Goal: Task Accomplishment & Management: Manage account settings

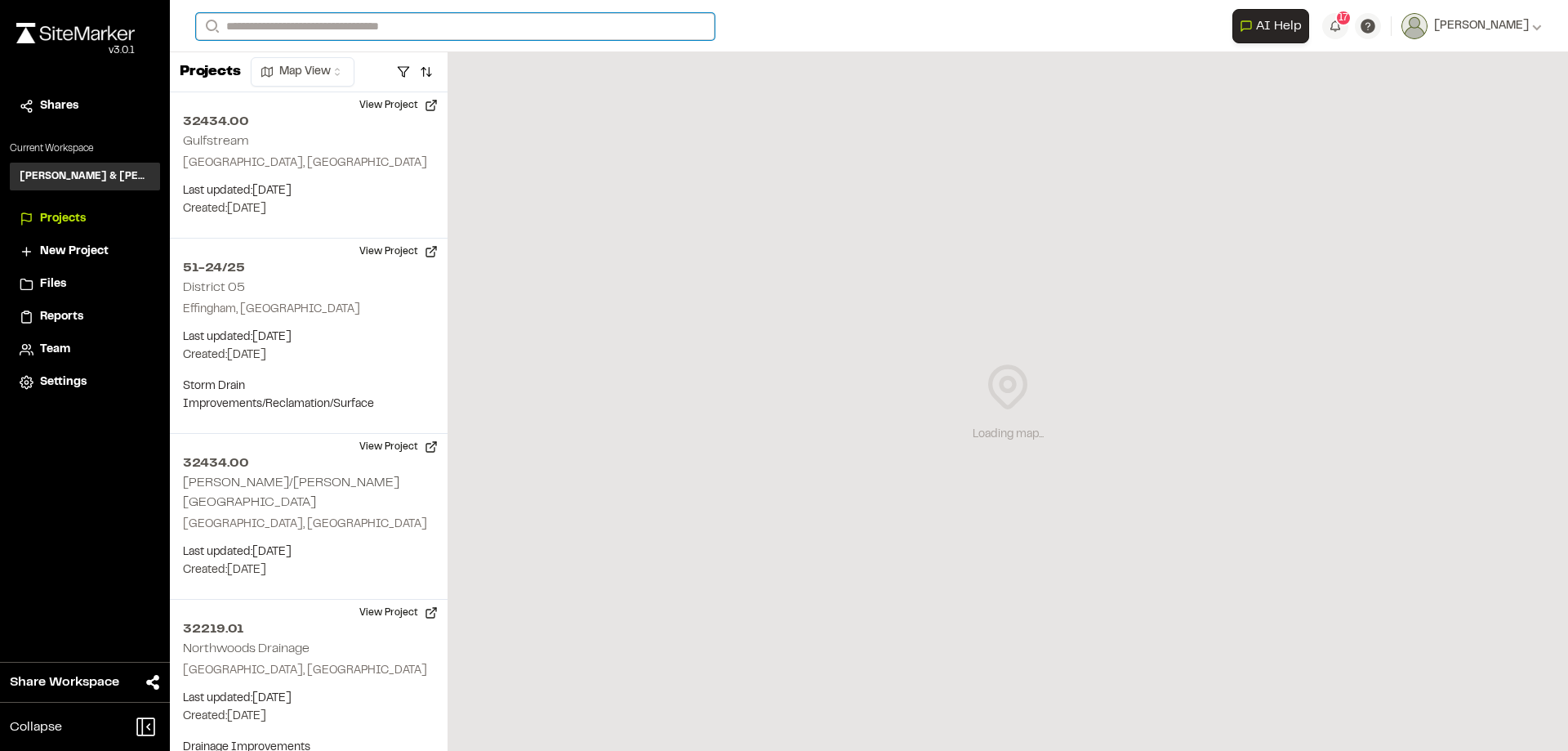
click at [373, 26] on input "Search" at bounding box center [455, 26] width 518 height 27
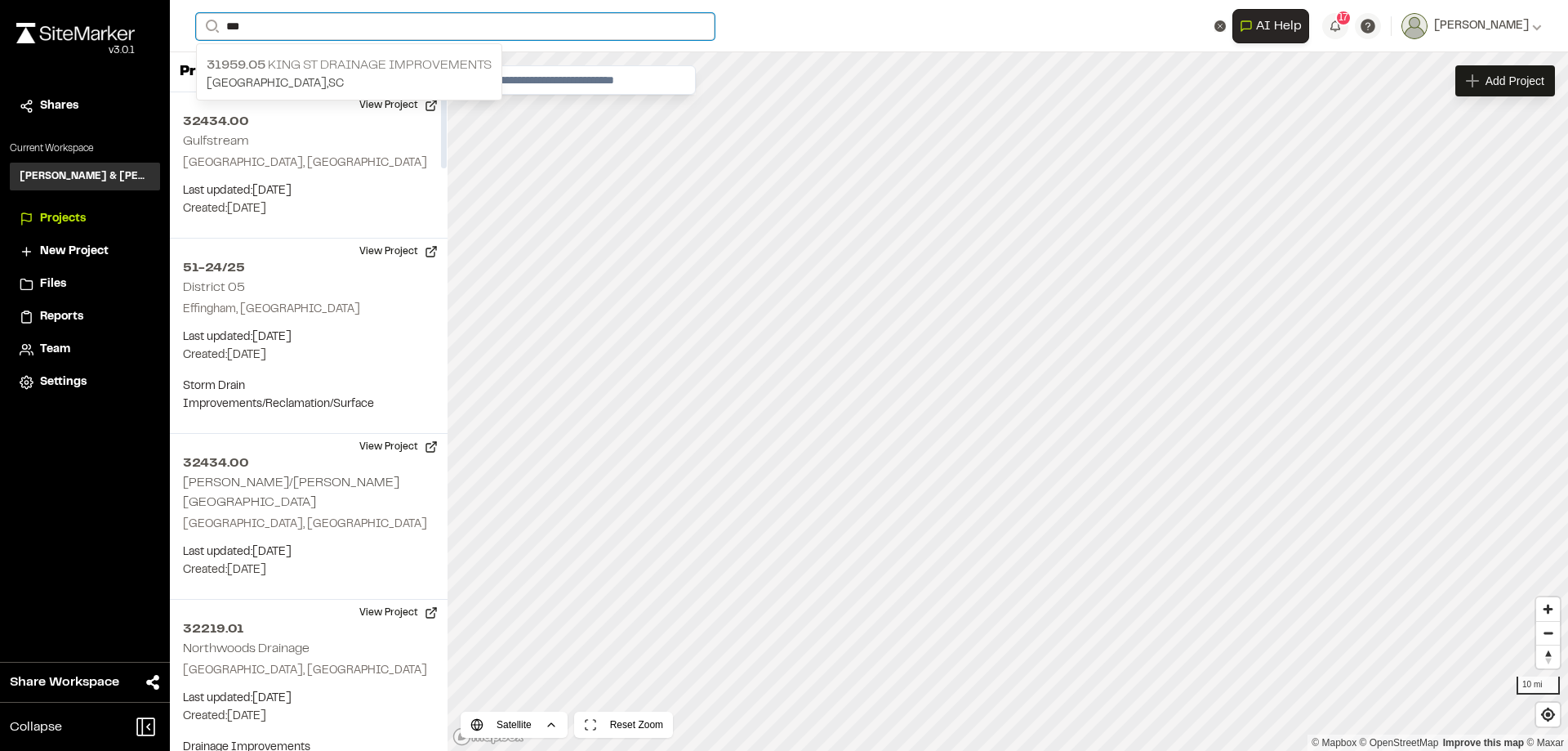
type input "***"
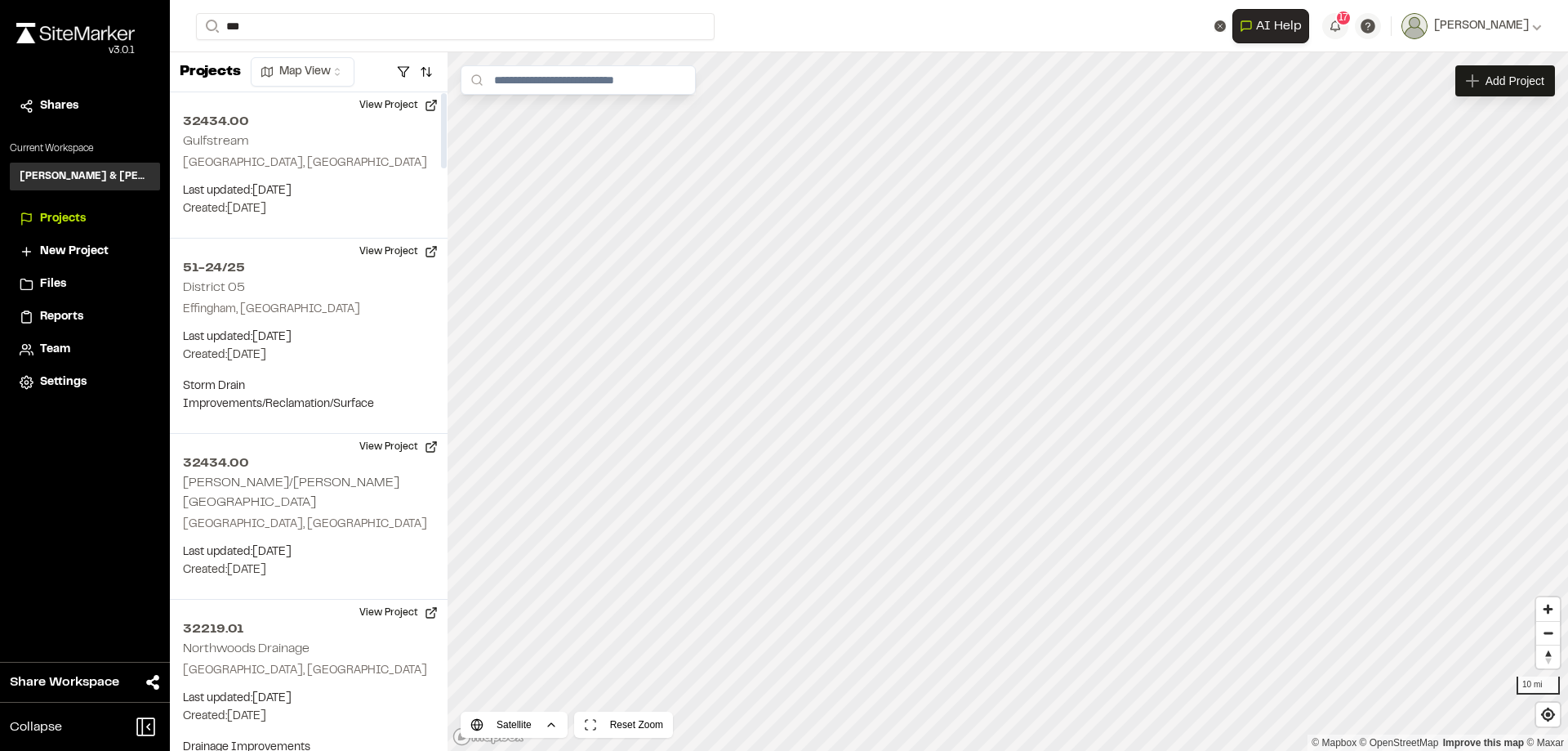
click at [339, 63] on p "31959.05 King St Drainage Improvements" at bounding box center [349, 65] width 285 height 19
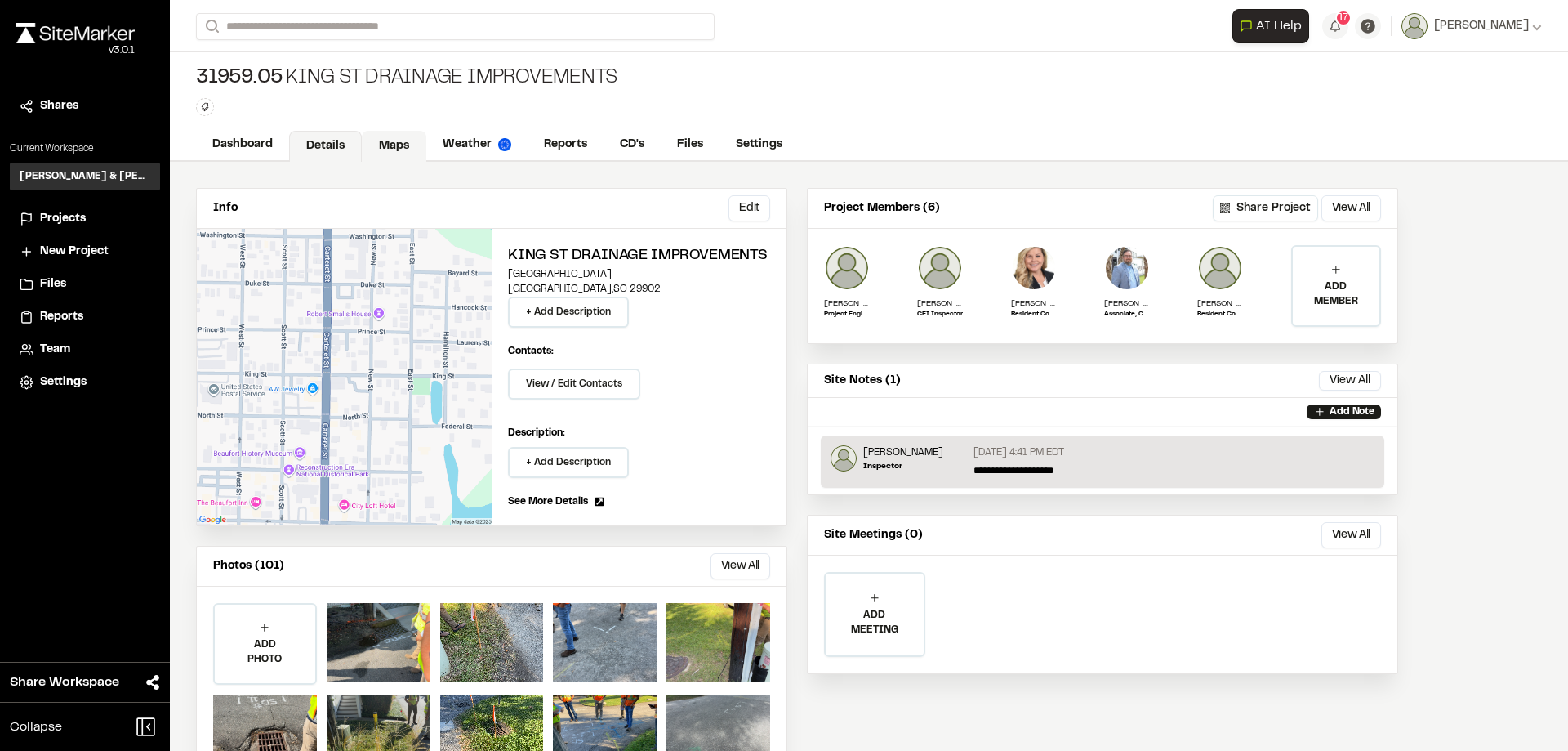
click at [388, 148] on link "Maps" at bounding box center [395, 146] width 65 height 31
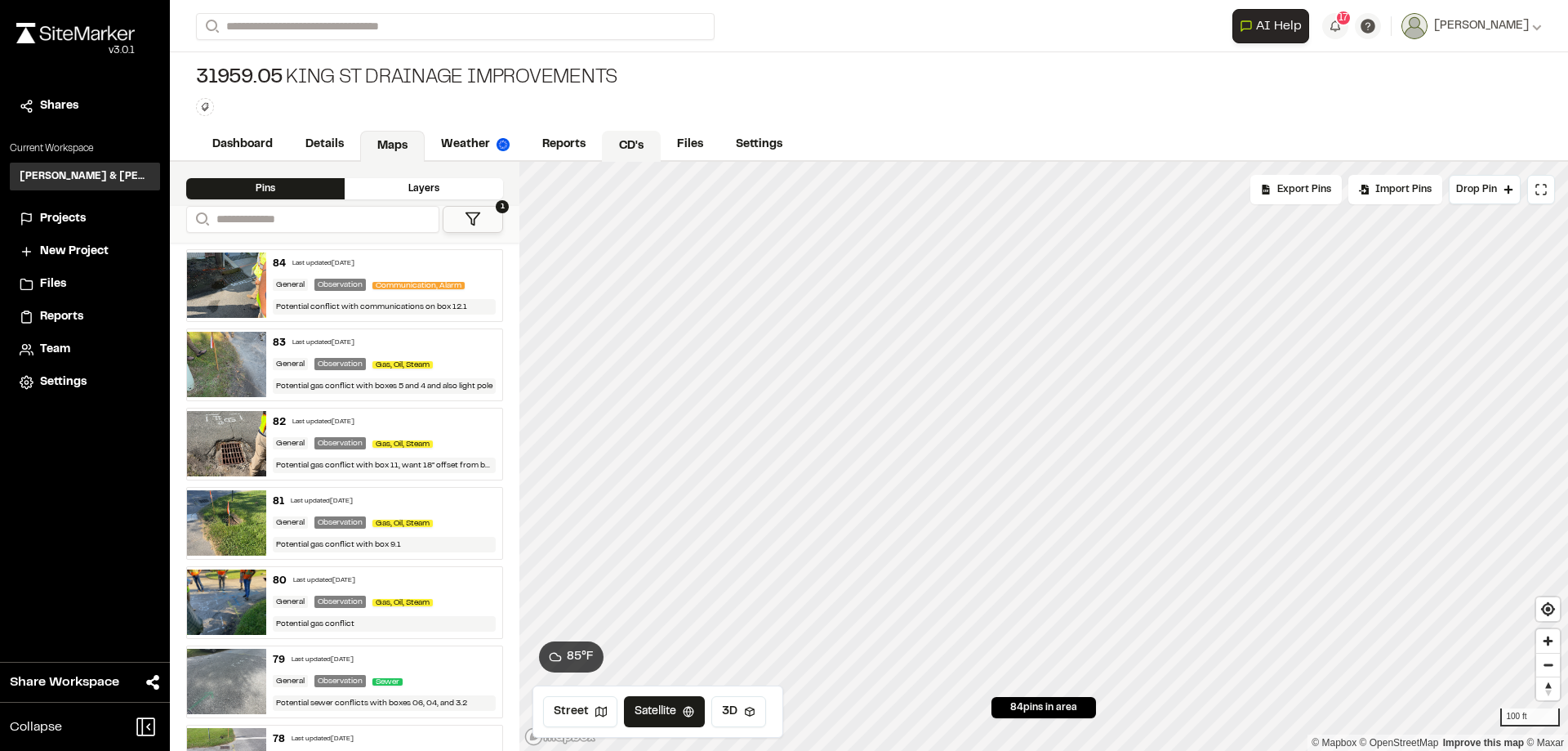
click at [628, 145] on link "CD's" at bounding box center [631, 146] width 59 height 31
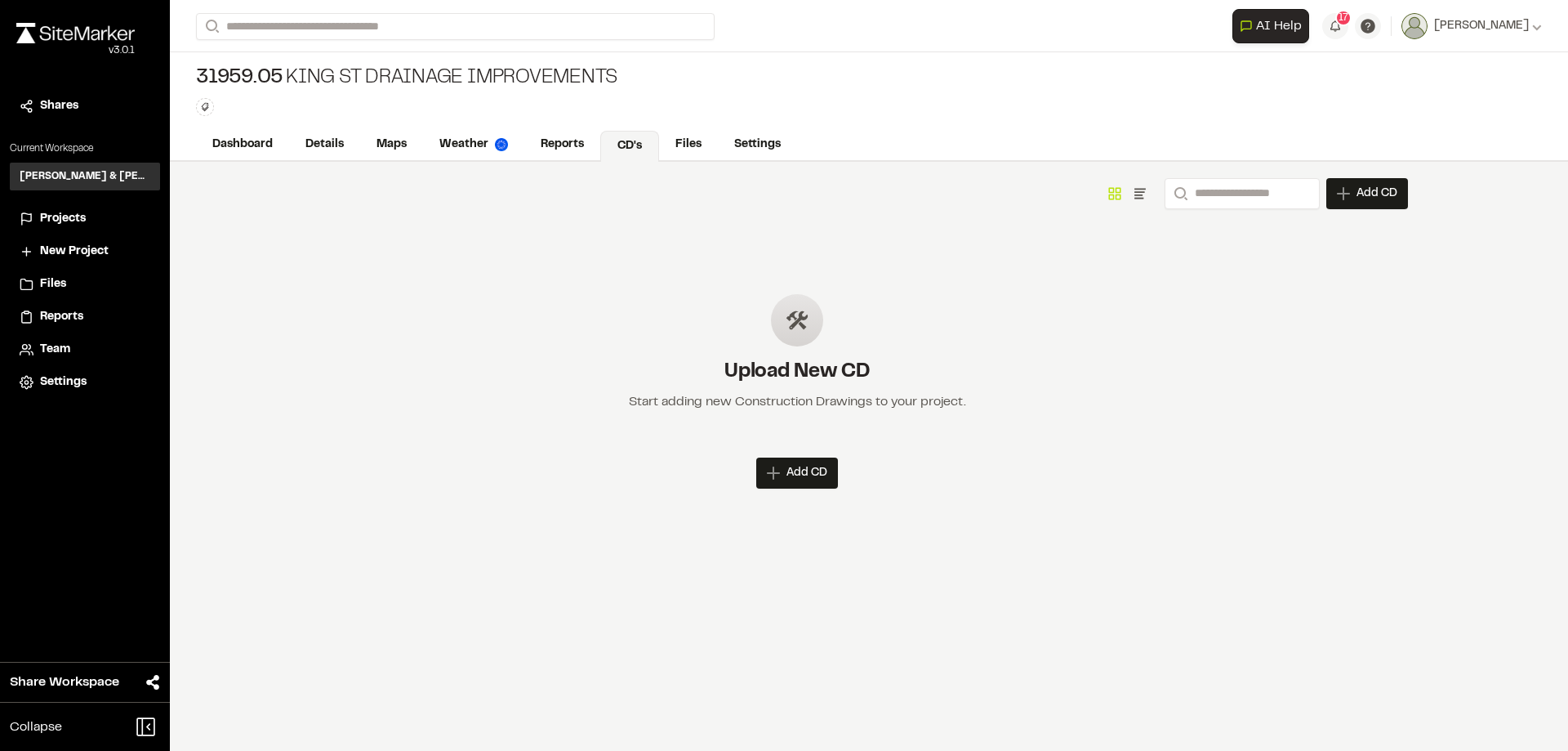
click at [61, 220] on span "Projects" at bounding box center [63, 218] width 46 height 18
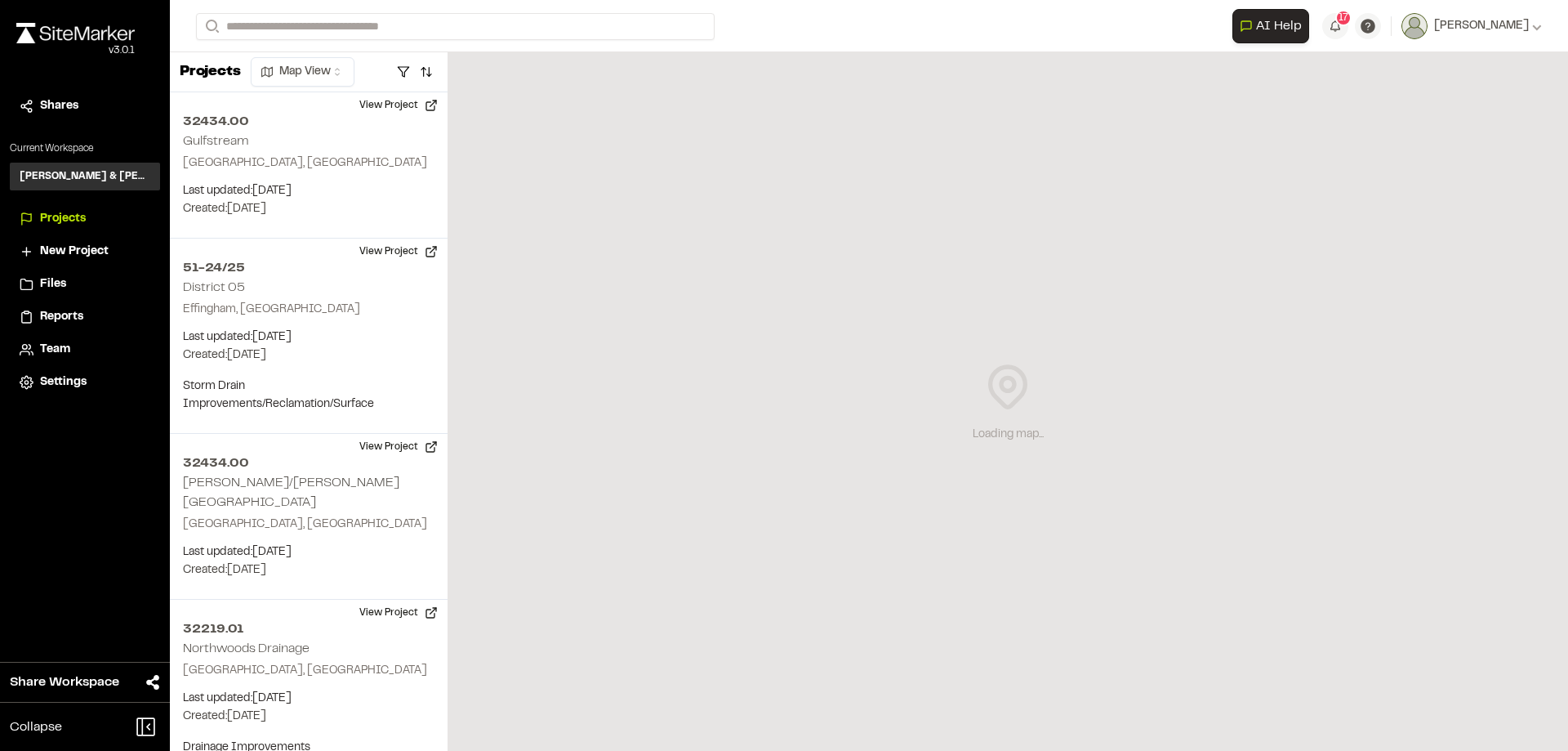
click at [58, 283] on span "Files" at bounding box center [53, 284] width 26 height 18
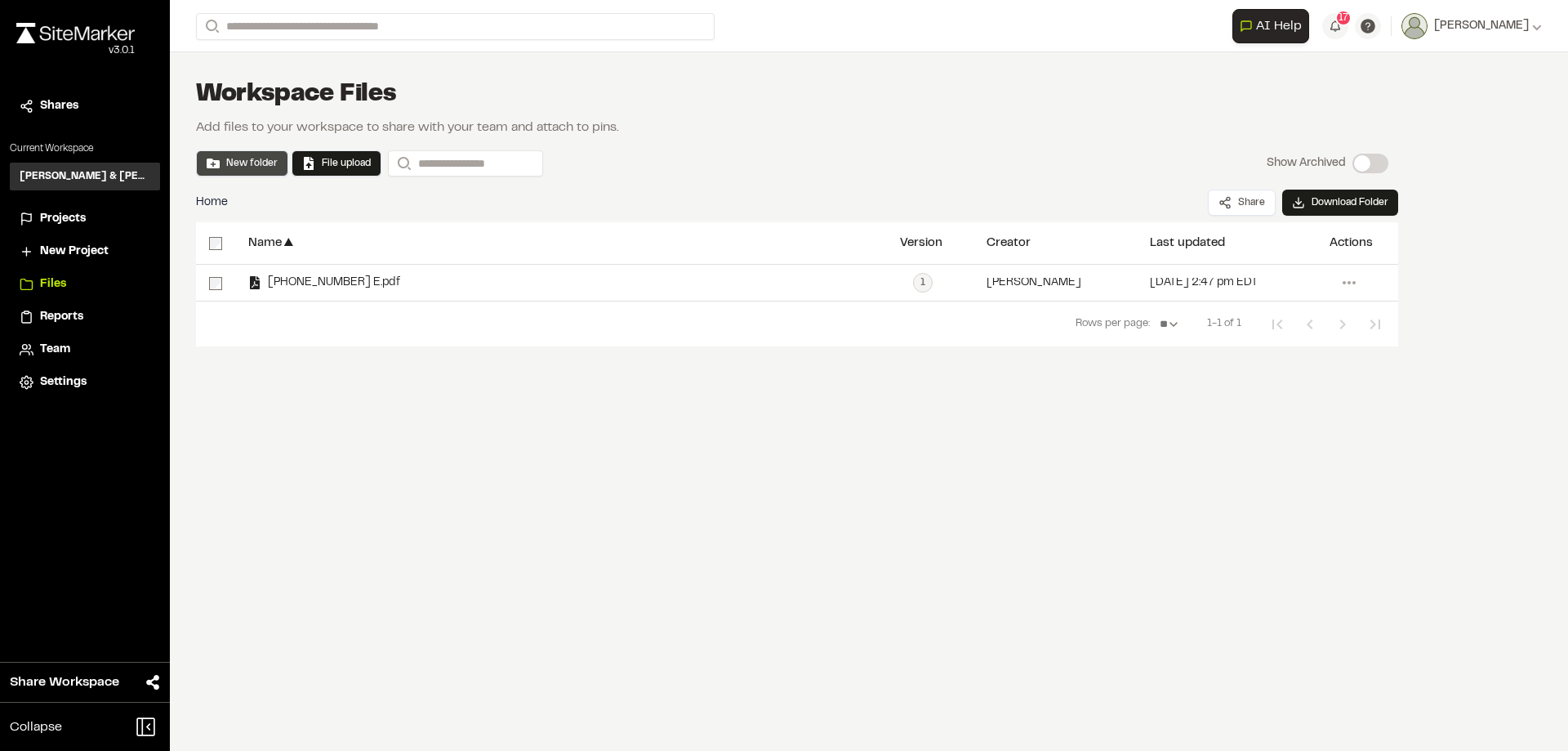
click at [243, 169] on button "New folder" at bounding box center [242, 163] width 71 height 15
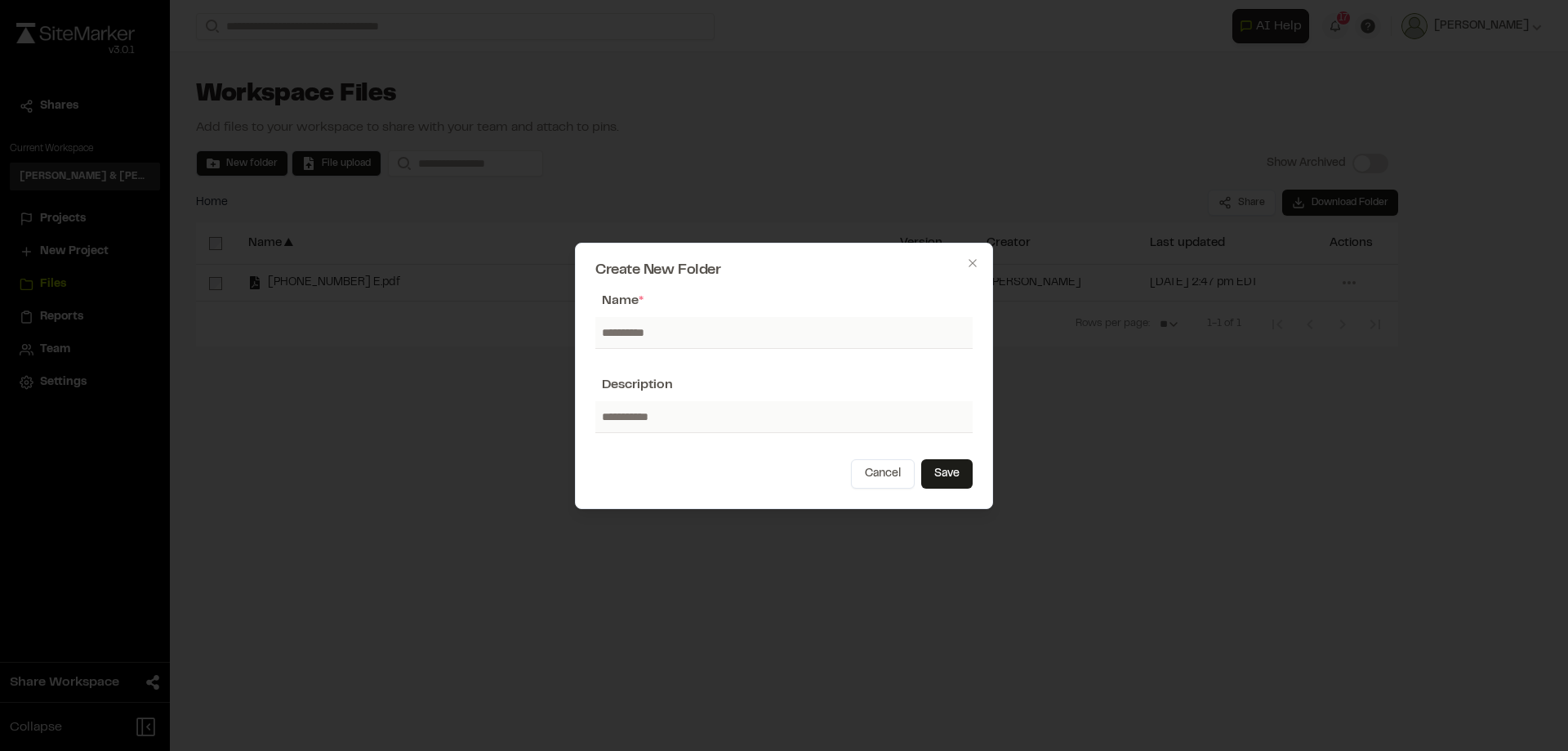
click at [659, 340] on input "text" at bounding box center [784, 332] width 377 height 31
type input "**********"
click at [951, 471] on button "Save" at bounding box center [947, 474] width 52 height 30
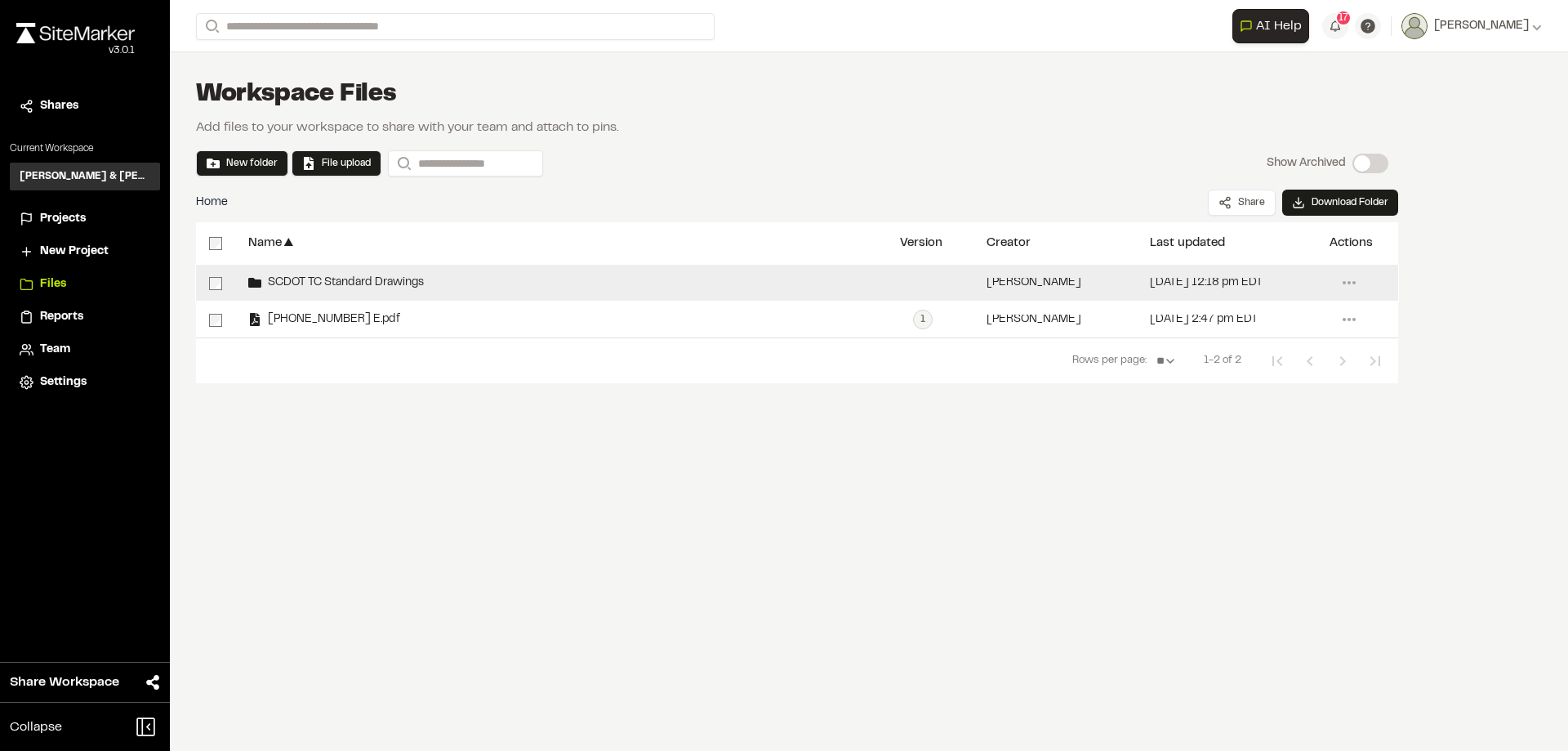
click at [395, 286] on span "SCDOT TC Standard Drawings" at bounding box center [342, 283] width 162 height 11
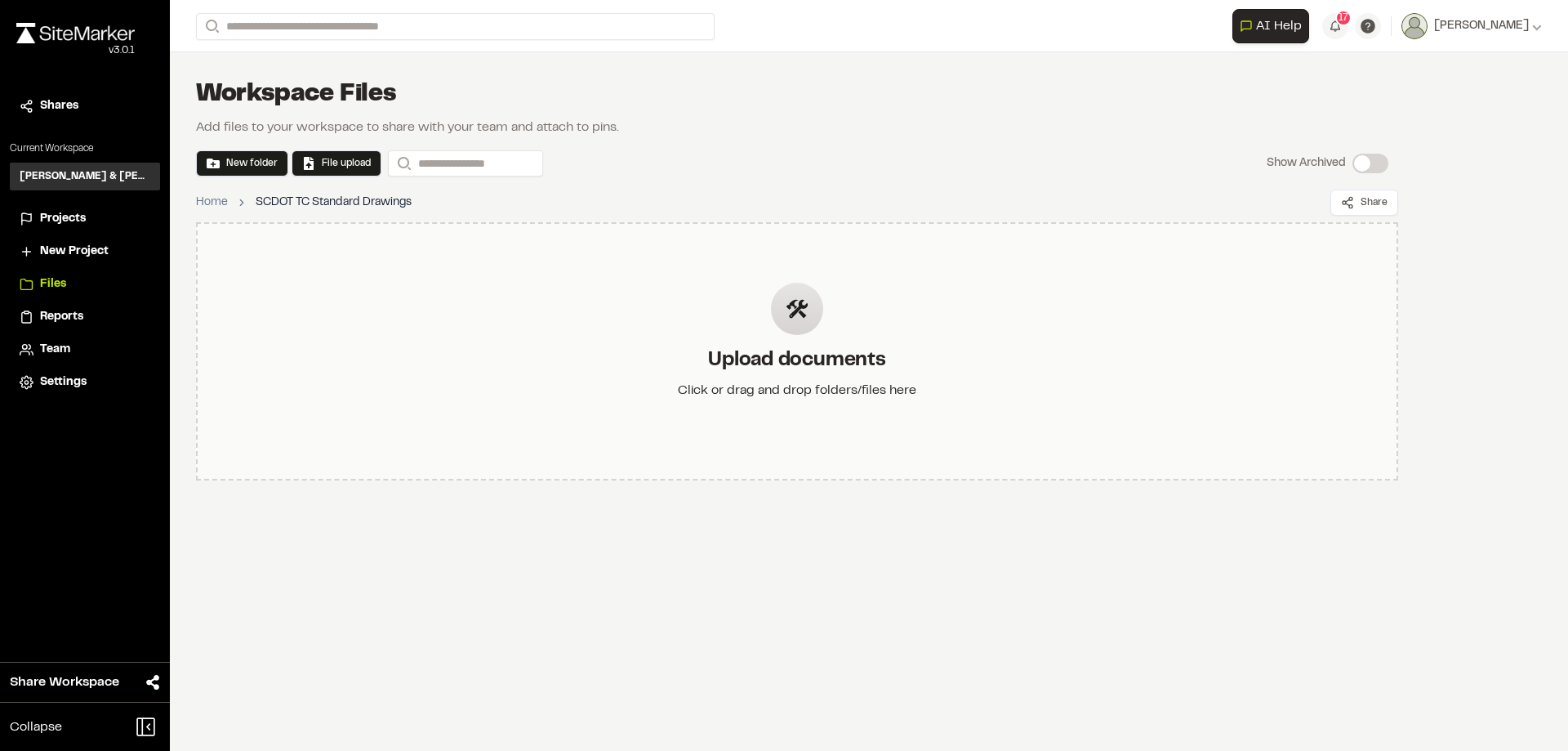
drag, startPoint x: 837, startPoint y: 303, endPoint x: 761, endPoint y: 435, distance: 152.3
click at [761, 435] on div "Upload documents Click or drag and drop folders/files here" at bounding box center [797, 351] width 265 height 190
click at [846, 45] on div "**********" at bounding box center [869, 26] width 1346 height 53
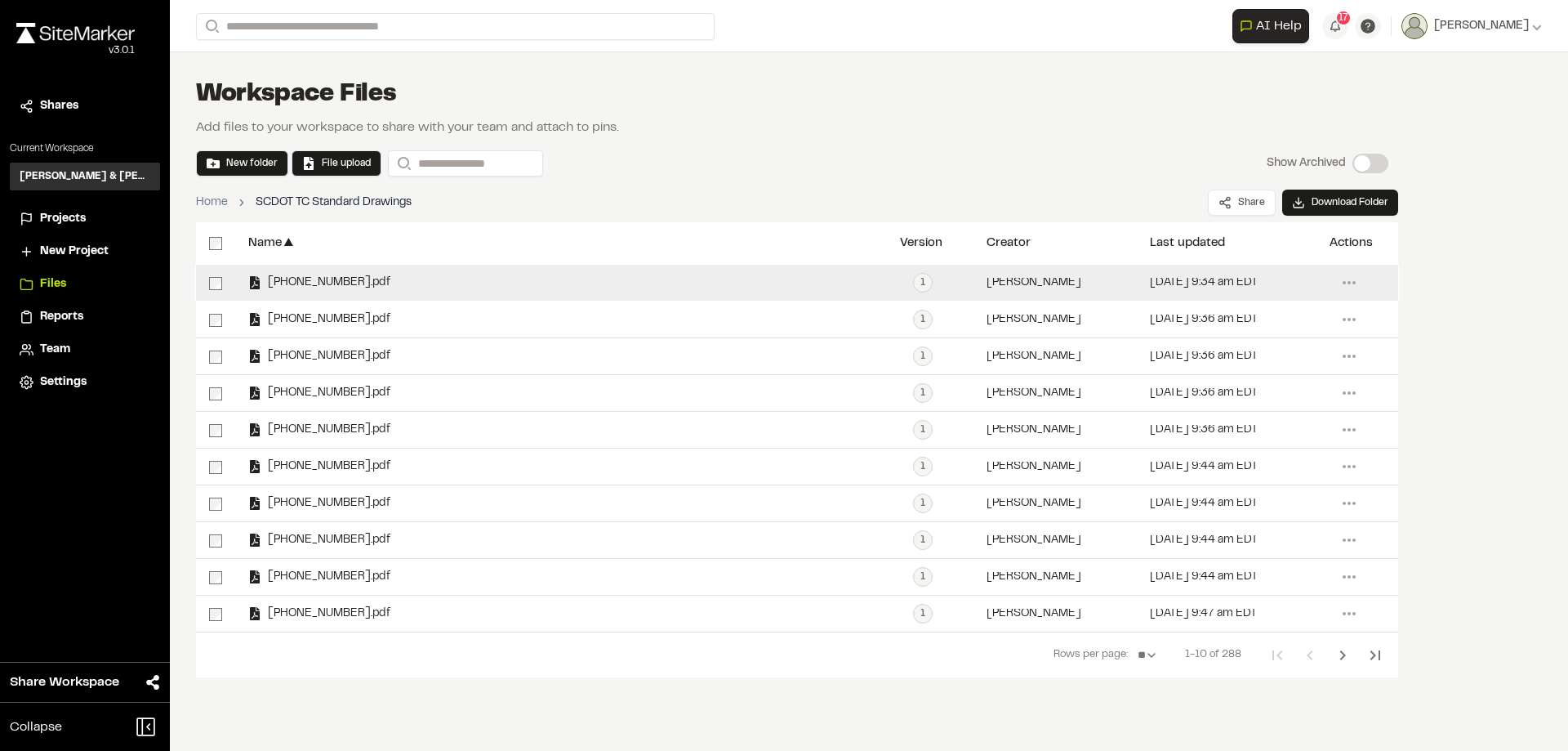
click at [325, 288] on span "[PHONE_NUMBER].pdf" at bounding box center [325, 283] width 129 height 11
click at [303, 283] on span "[PHONE_NUMBER].pdf" at bounding box center [325, 283] width 129 height 11
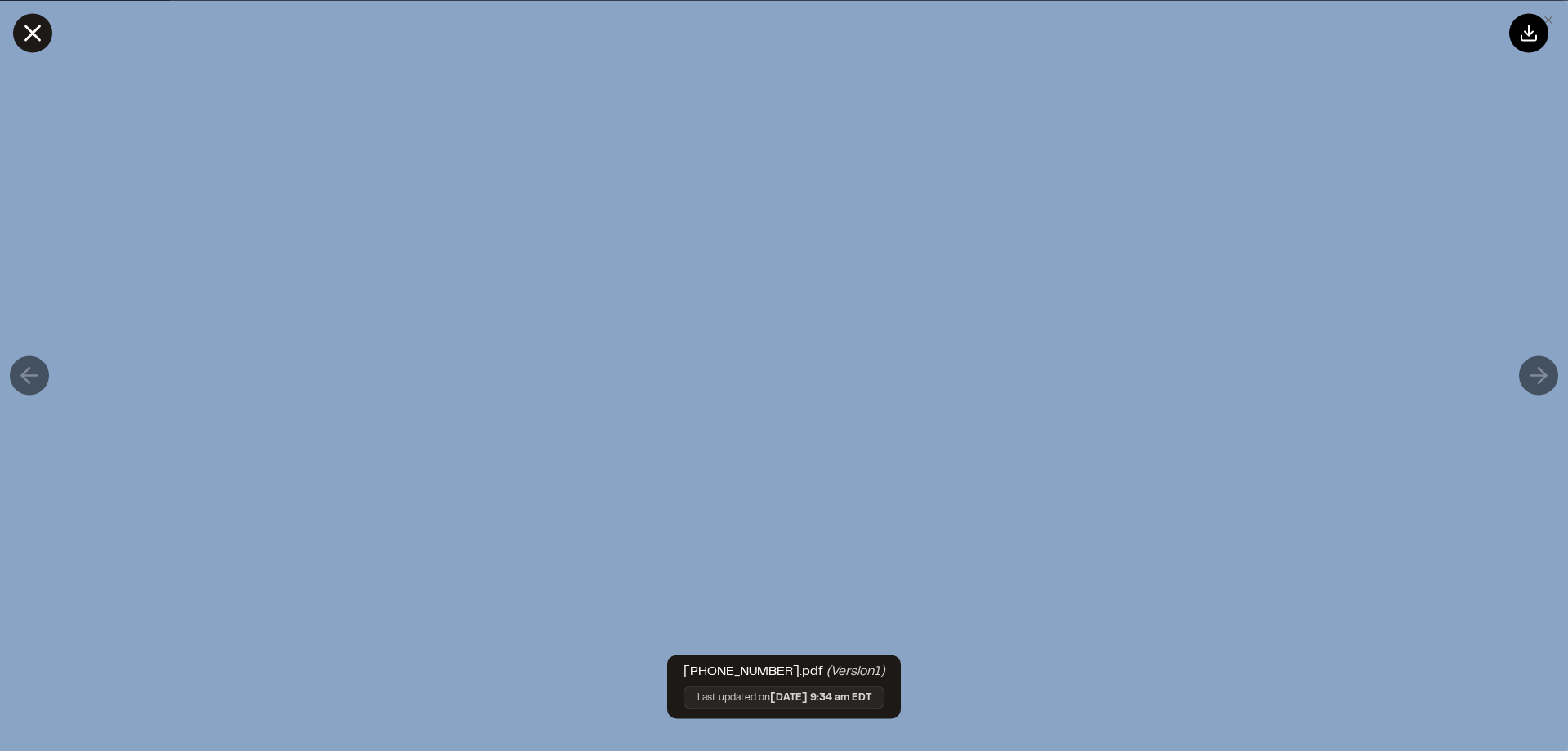
click at [38, 27] on line at bounding box center [33, 33] width 14 height 14
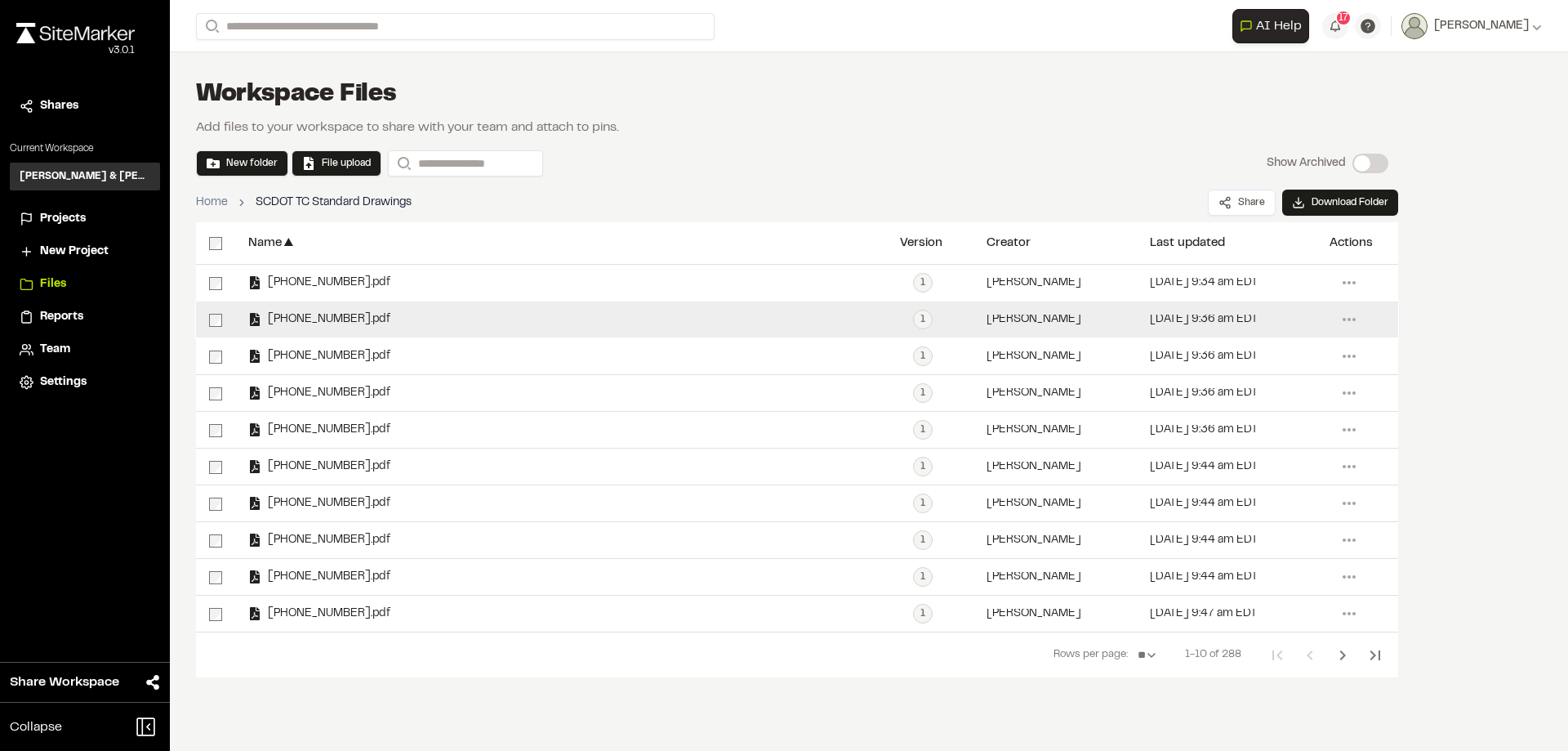
click at [310, 316] on span "[PHONE_NUMBER].pdf" at bounding box center [325, 320] width 129 height 11
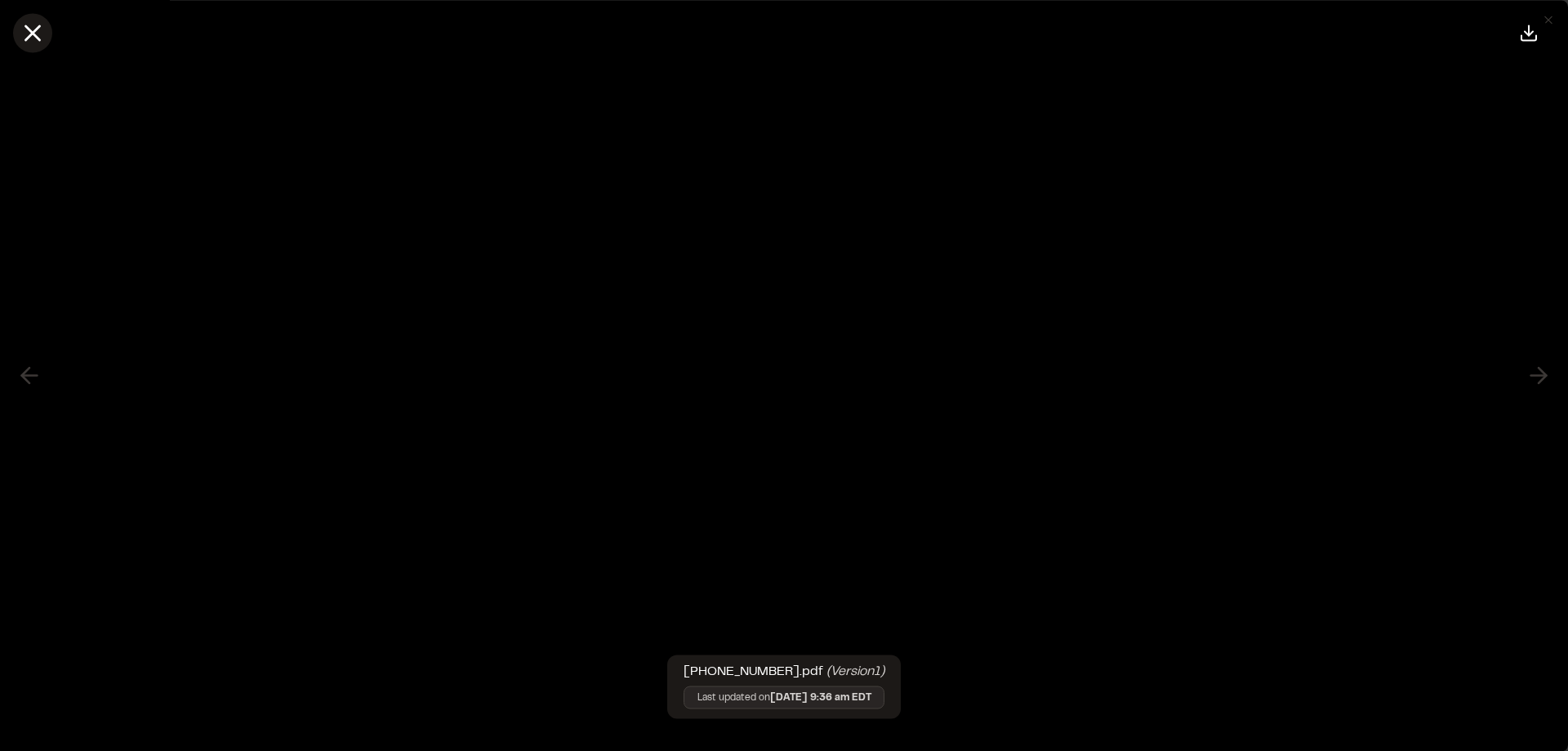
click at [30, 40] on icon at bounding box center [32, 32] width 28 height 28
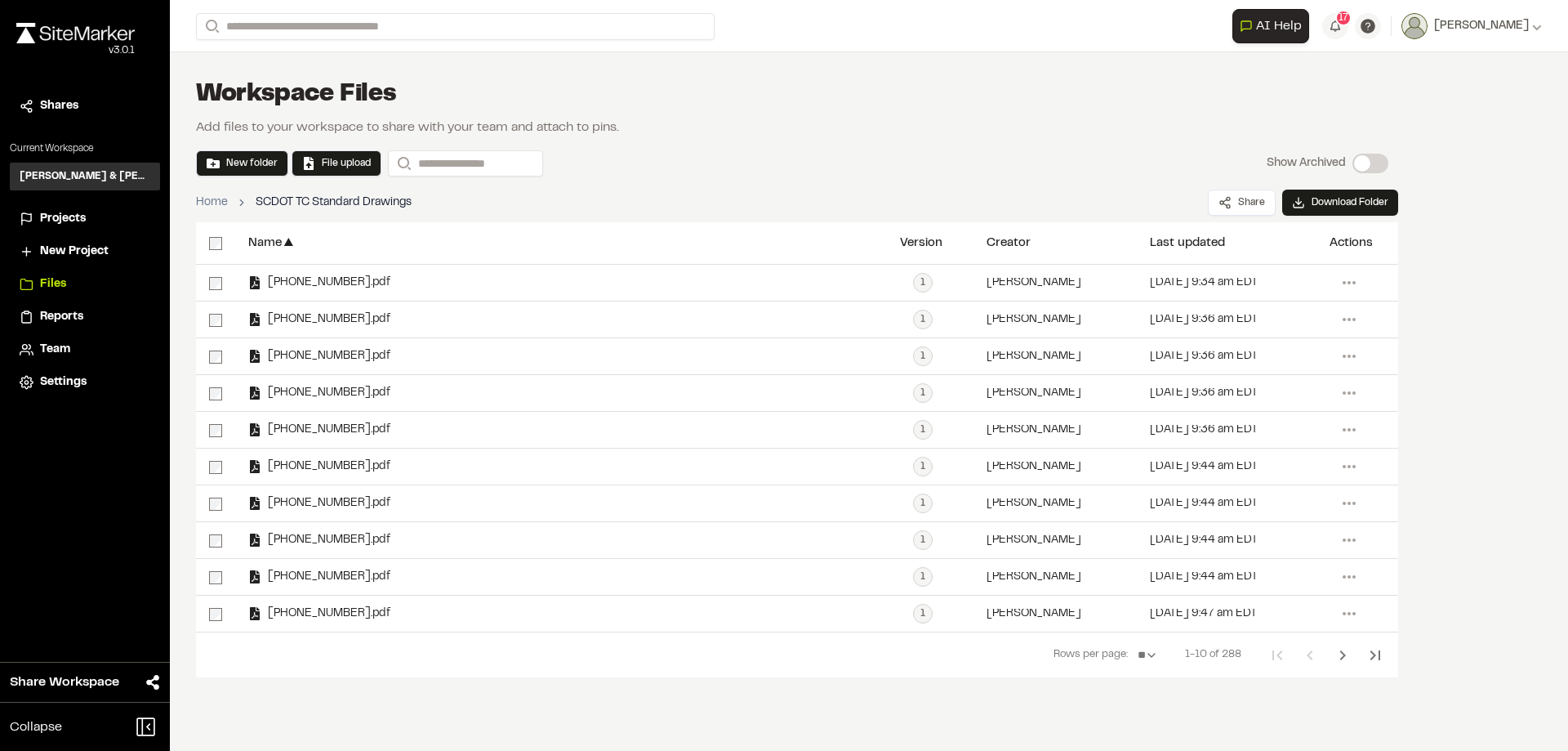
click at [57, 217] on span "Projects" at bounding box center [63, 218] width 46 height 18
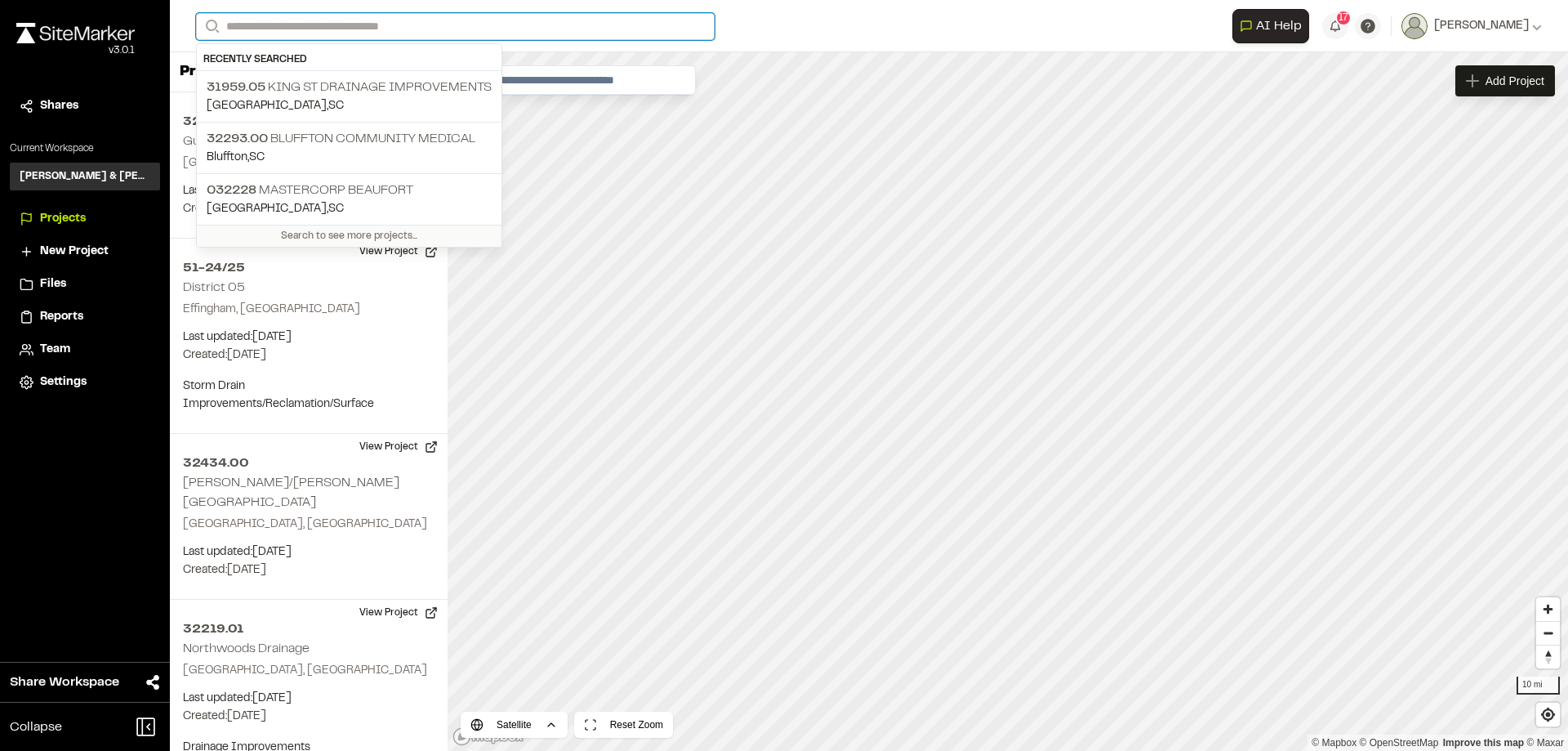
click at [274, 23] on input "Search" at bounding box center [455, 26] width 518 height 27
click at [318, 195] on p "032228 Mastercorp Beaufort" at bounding box center [349, 190] width 285 height 19
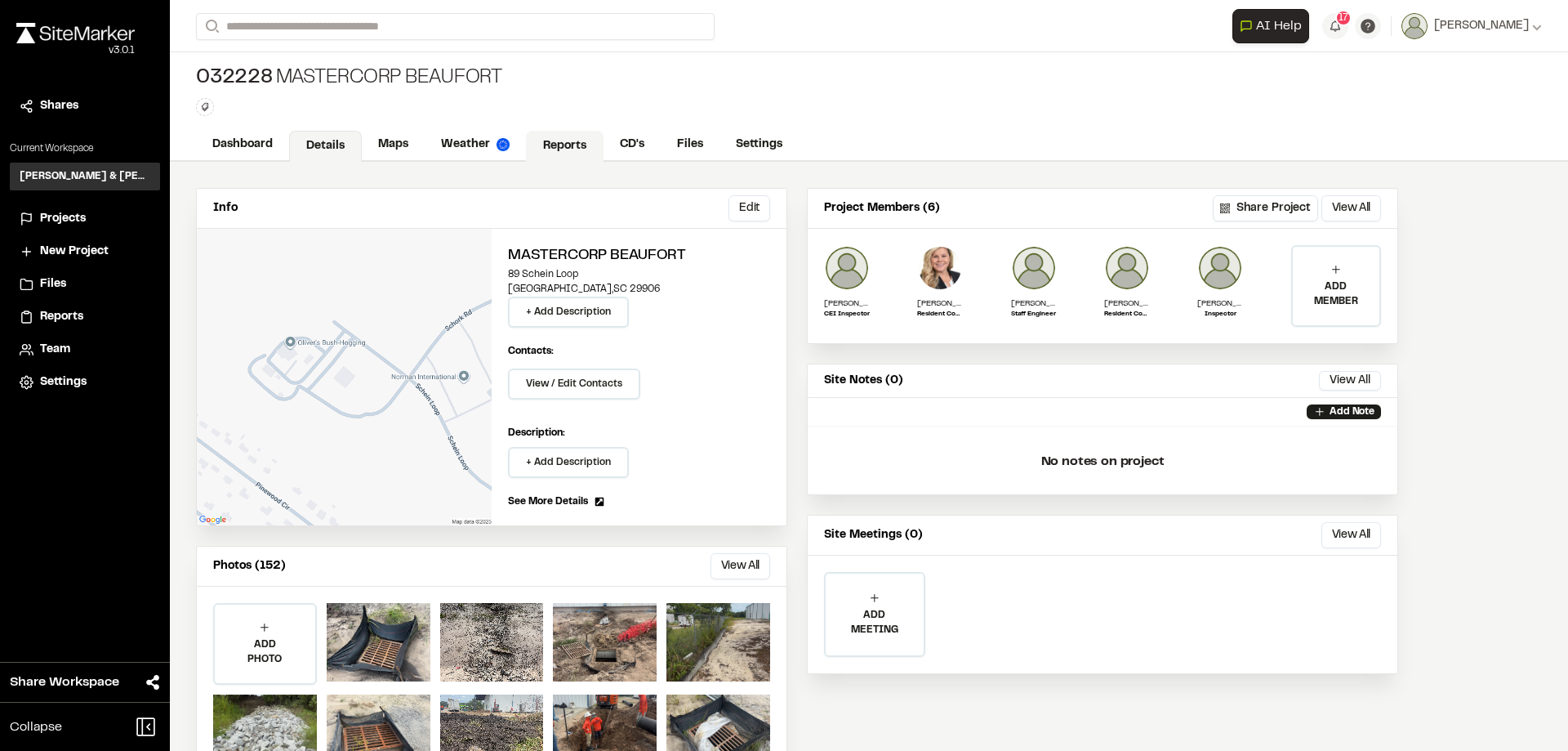
click at [555, 141] on link "Reports" at bounding box center [565, 146] width 77 height 31
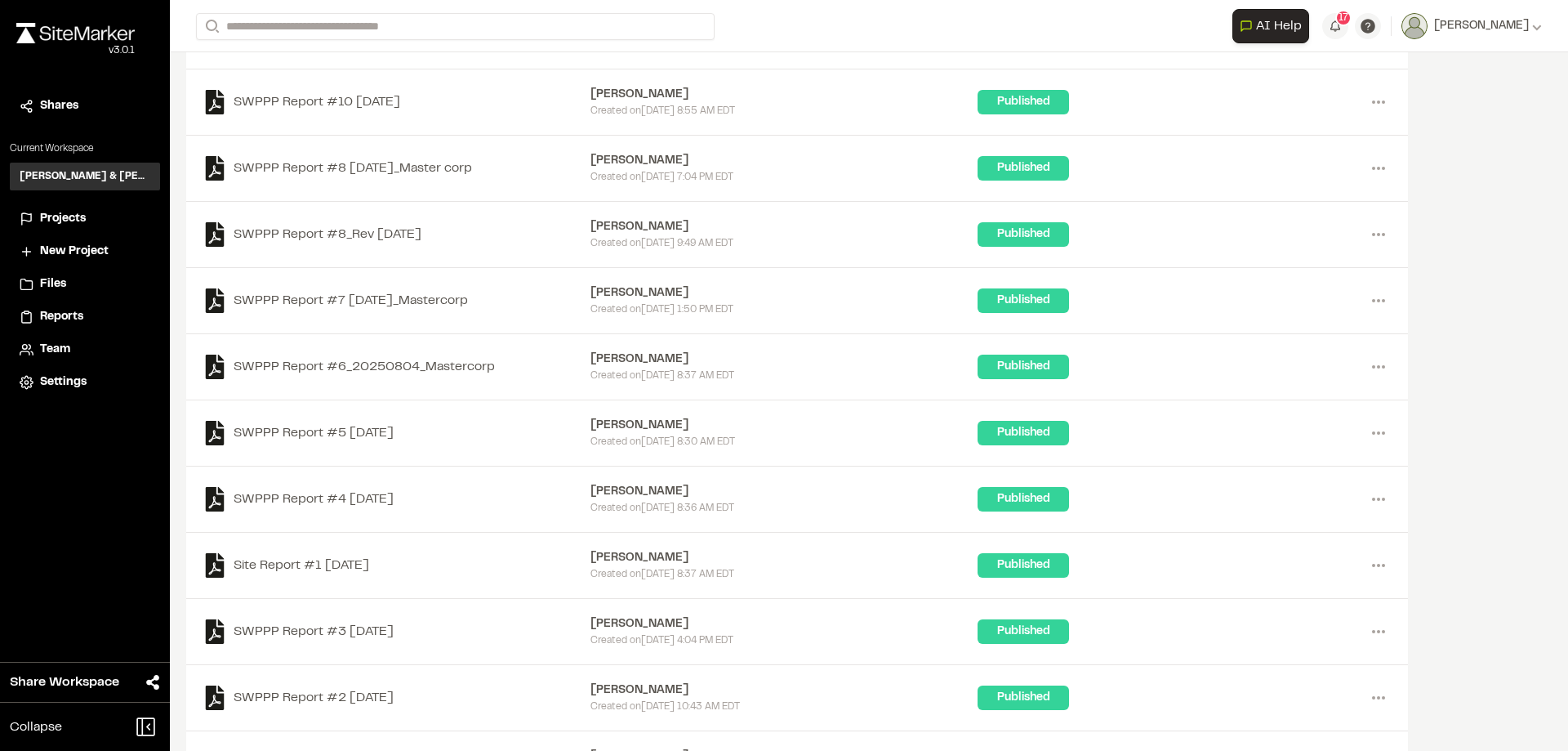
scroll to position [535, 0]
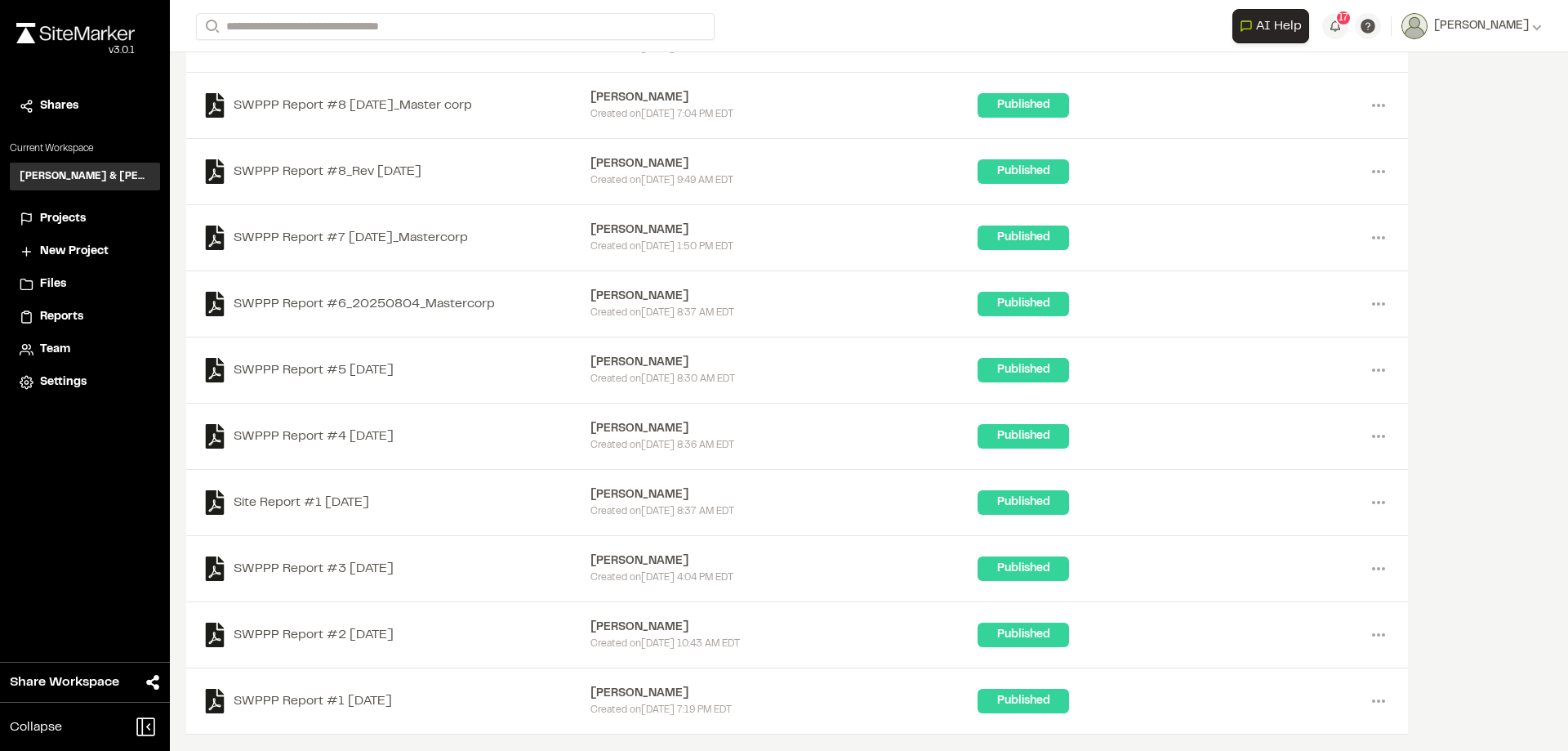
click at [76, 222] on span "Projects" at bounding box center [63, 218] width 46 height 18
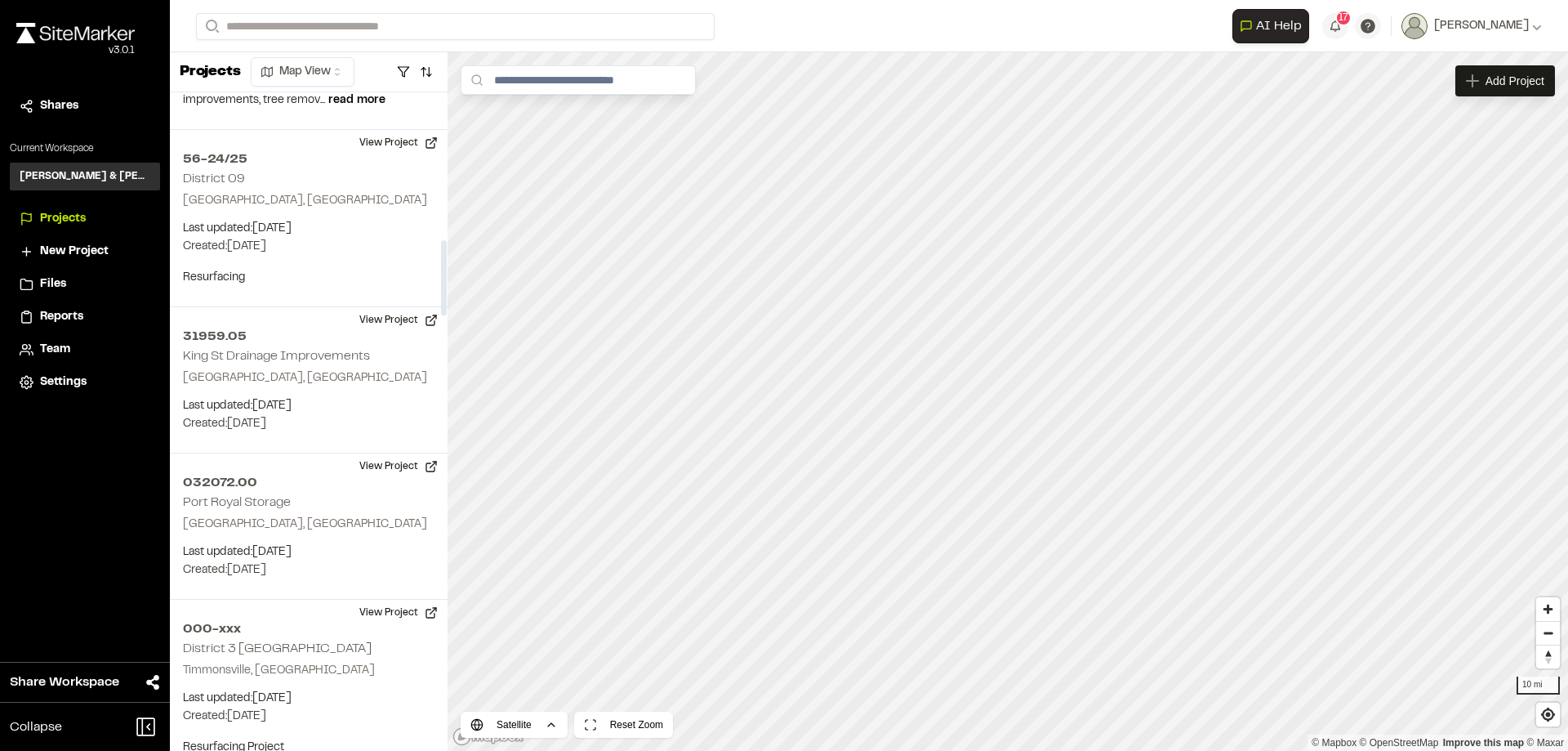
scroll to position [1389, 0]
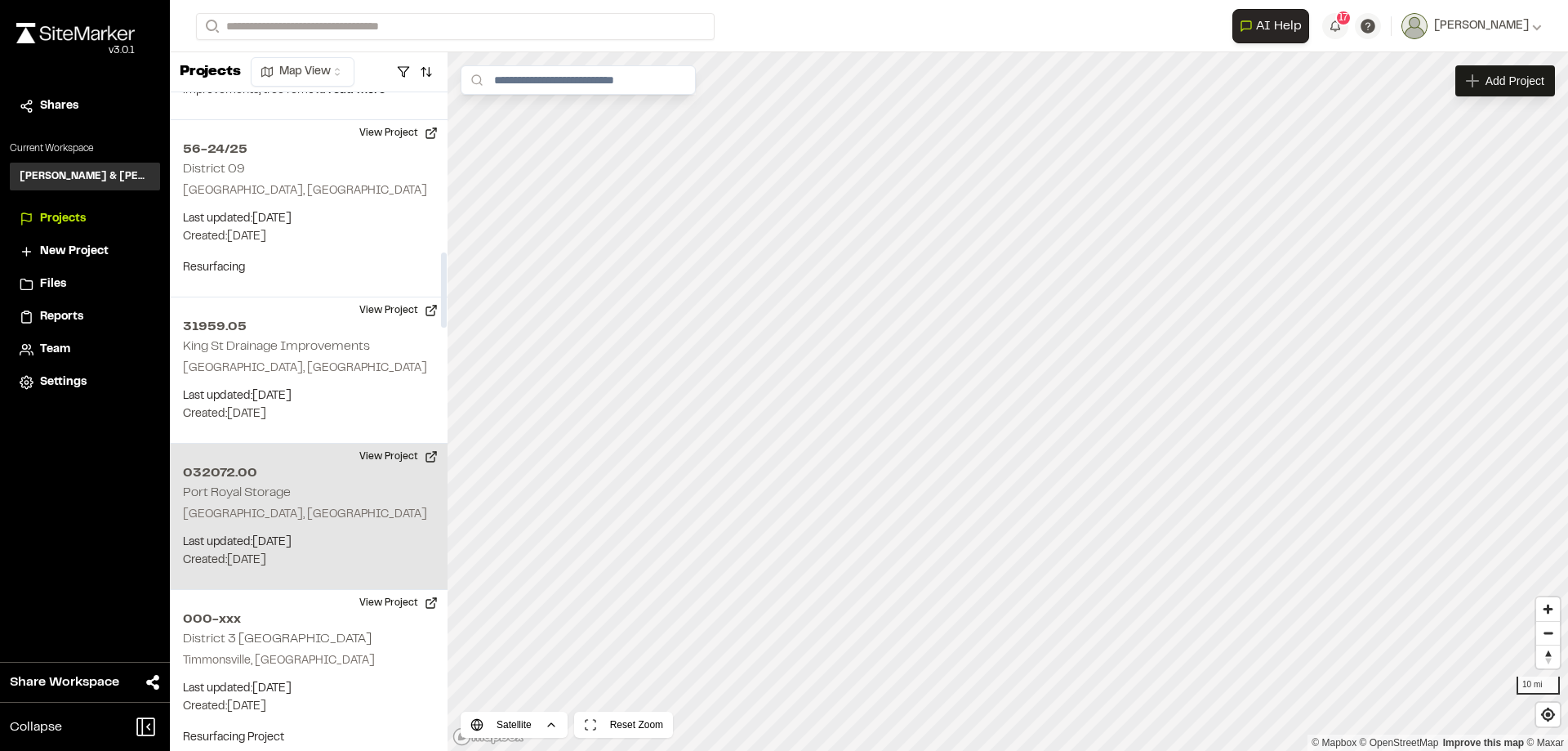
click at [296, 506] on p "[GEOGRAPHIC_DATA], [GEOGRAPHIC_DATA]" at bounding box center [309, 515] width 252 height 18
click at [1080, 376] on icon "Map marker" at bounding box center [1080, 374] width 10 height 10
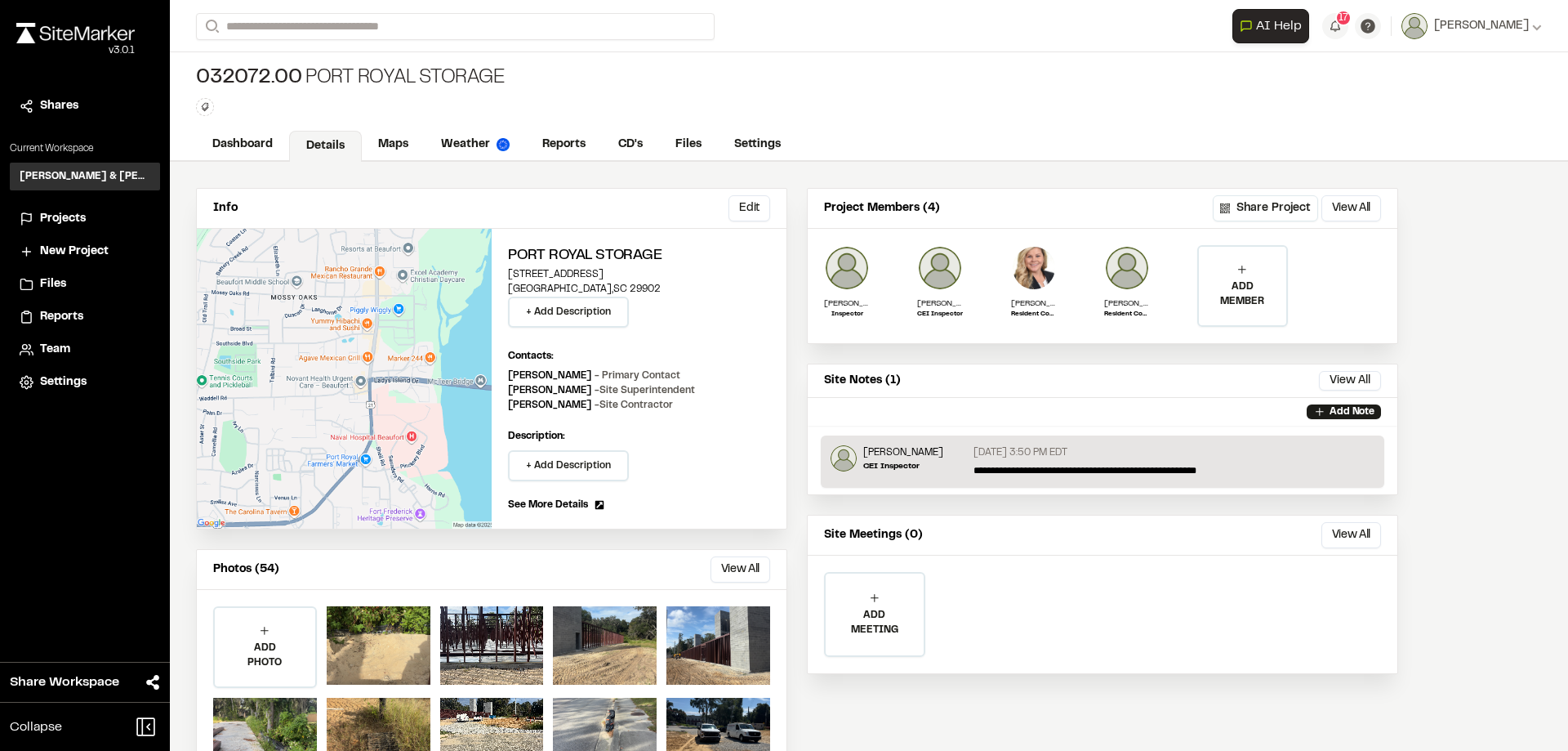
click at [561, 137] on link "Reports" at bounding box center [564, 144] width 76 height 31
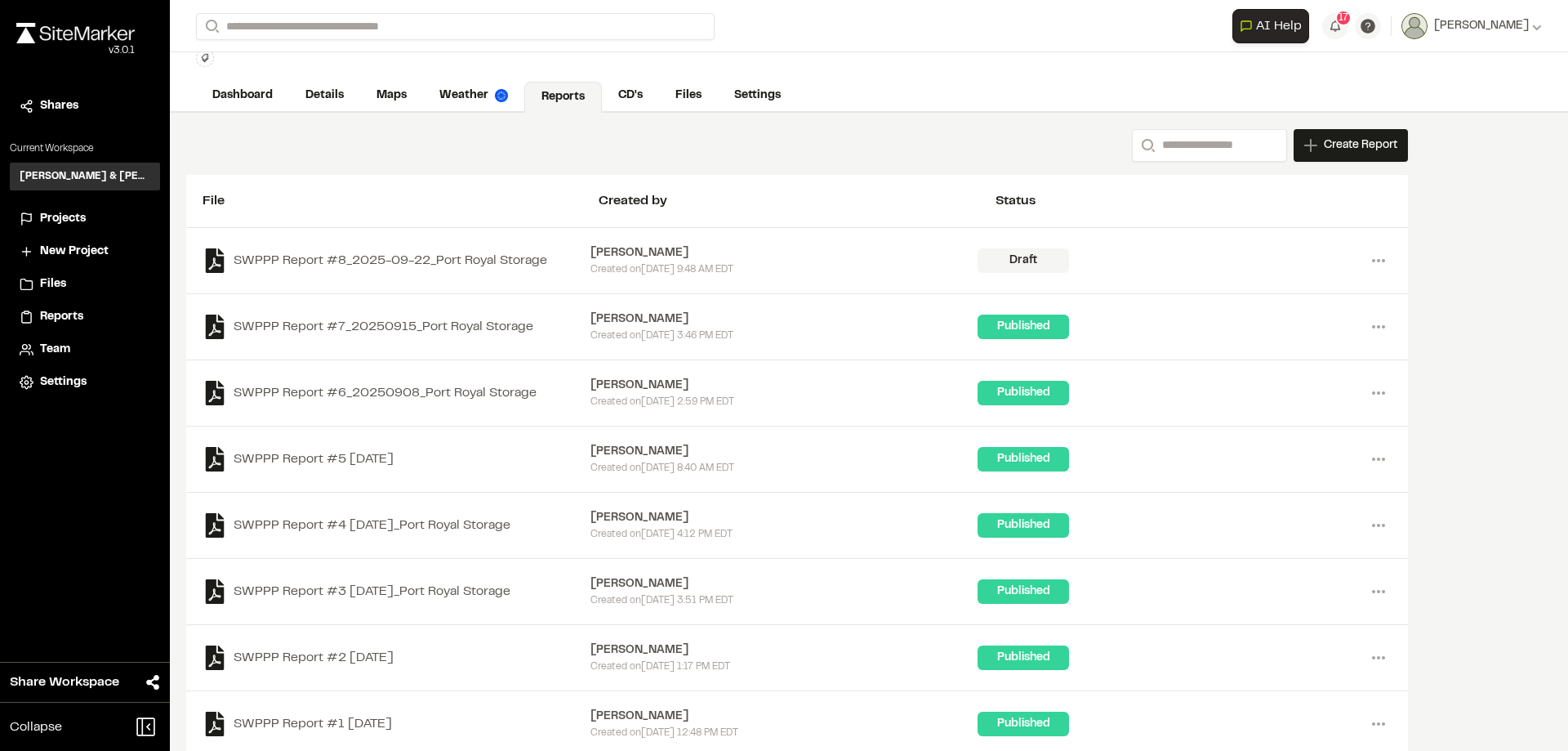
scroll to position [72, 0]
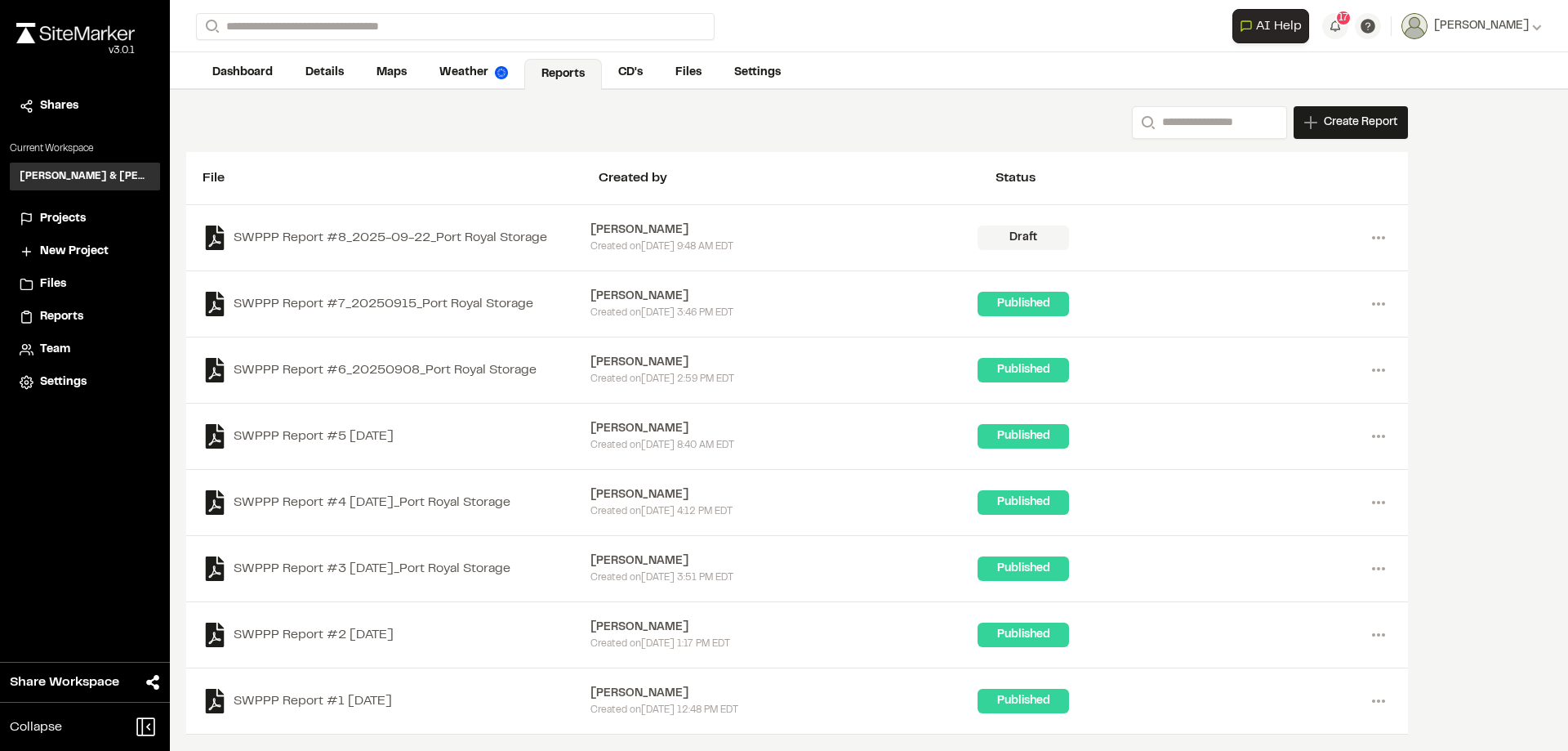
click at [56, 214] on span "Projects" at bounding box center [63, 218] width 46 height 18
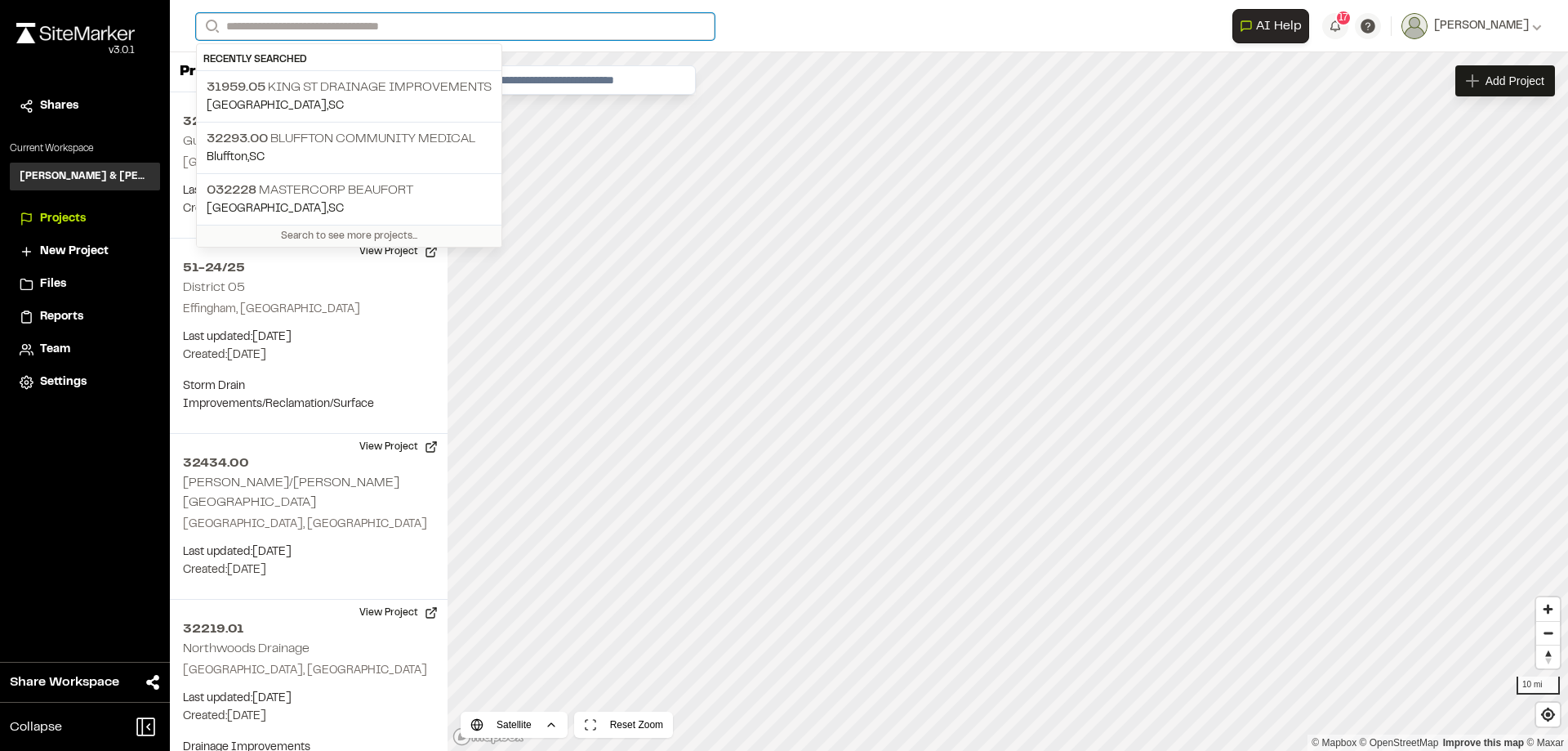
click at [296, 19] on input "Search" at bounding box center [455, 26] width 518 height 27
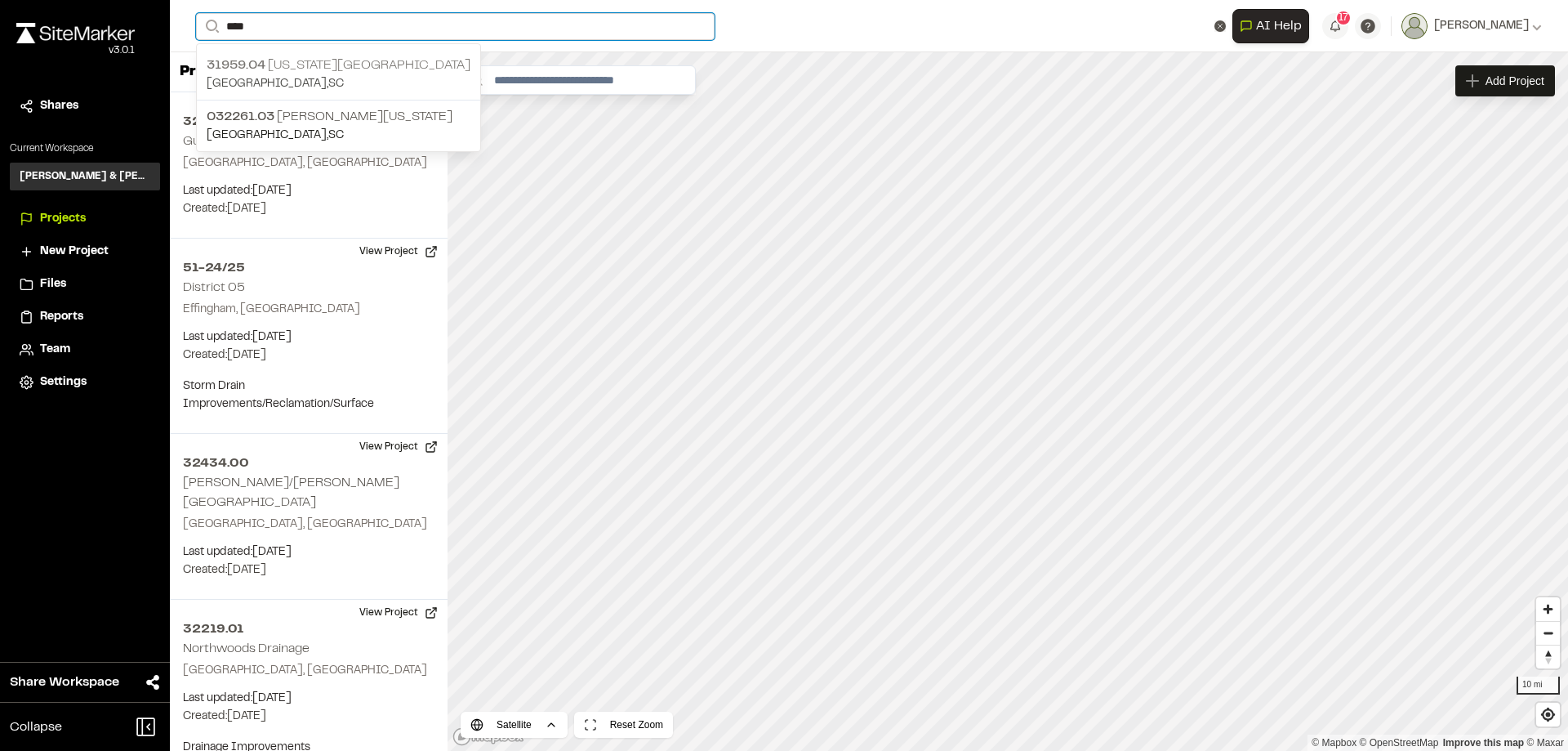
type input "****"
click at [338, 61] on p "[STREET_ADDRESS][US_STATE]" at bounding box center [339, 65] width 264 height 19
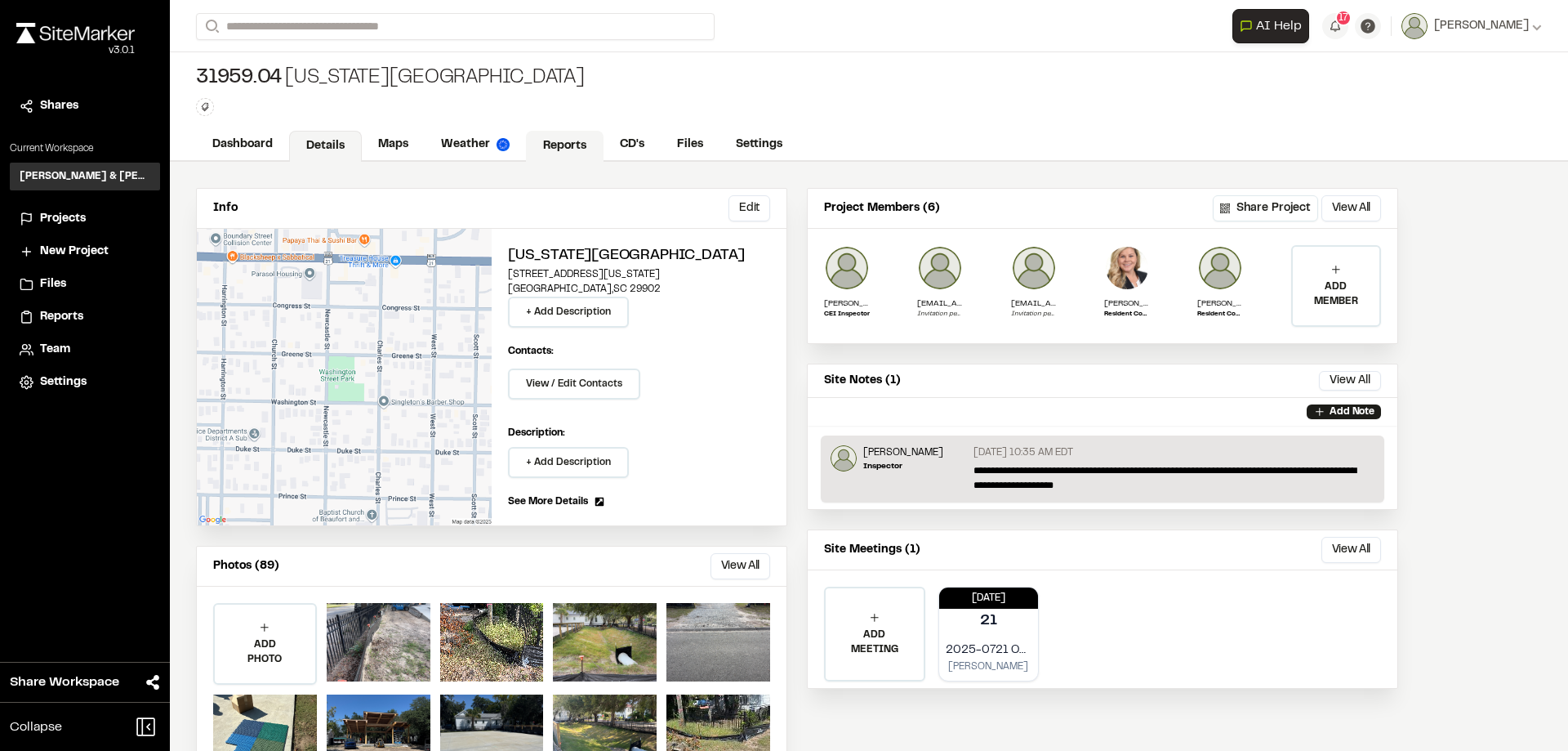
click at [570, 142] on link "Reports" at bounding box center [565, 146] width 77 height 31
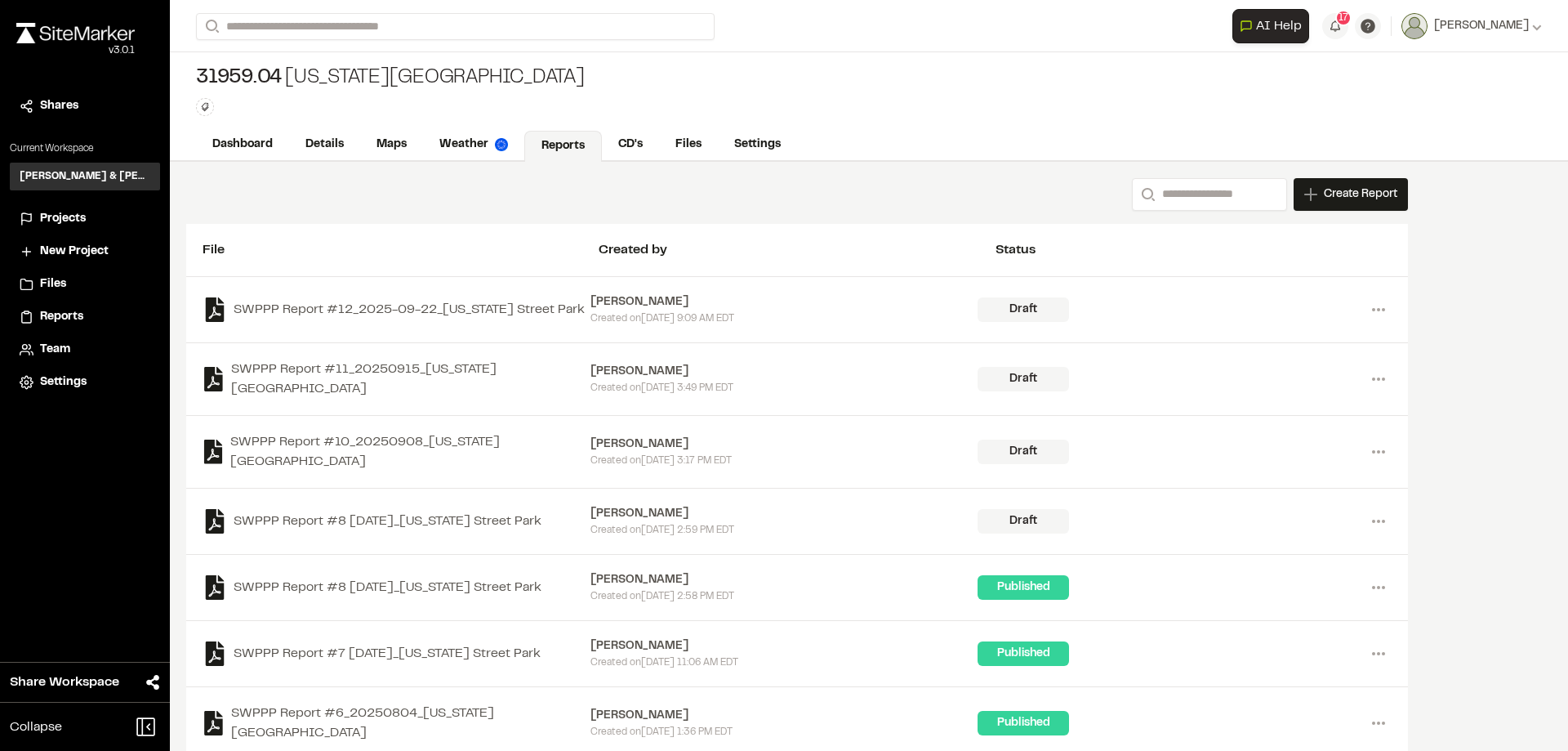
drag, startPoint x: 592, startPoint y: 303, endPoint x: 675, endPoint y: 307, distance: 83.1
click at [675, 307] on div "[PERSON_NAME]" at bounding box center [784, 302] width 388 height 18
click at [260, 129] on link "Dashboard" at bounding box center [243, 144] width 93 height 31
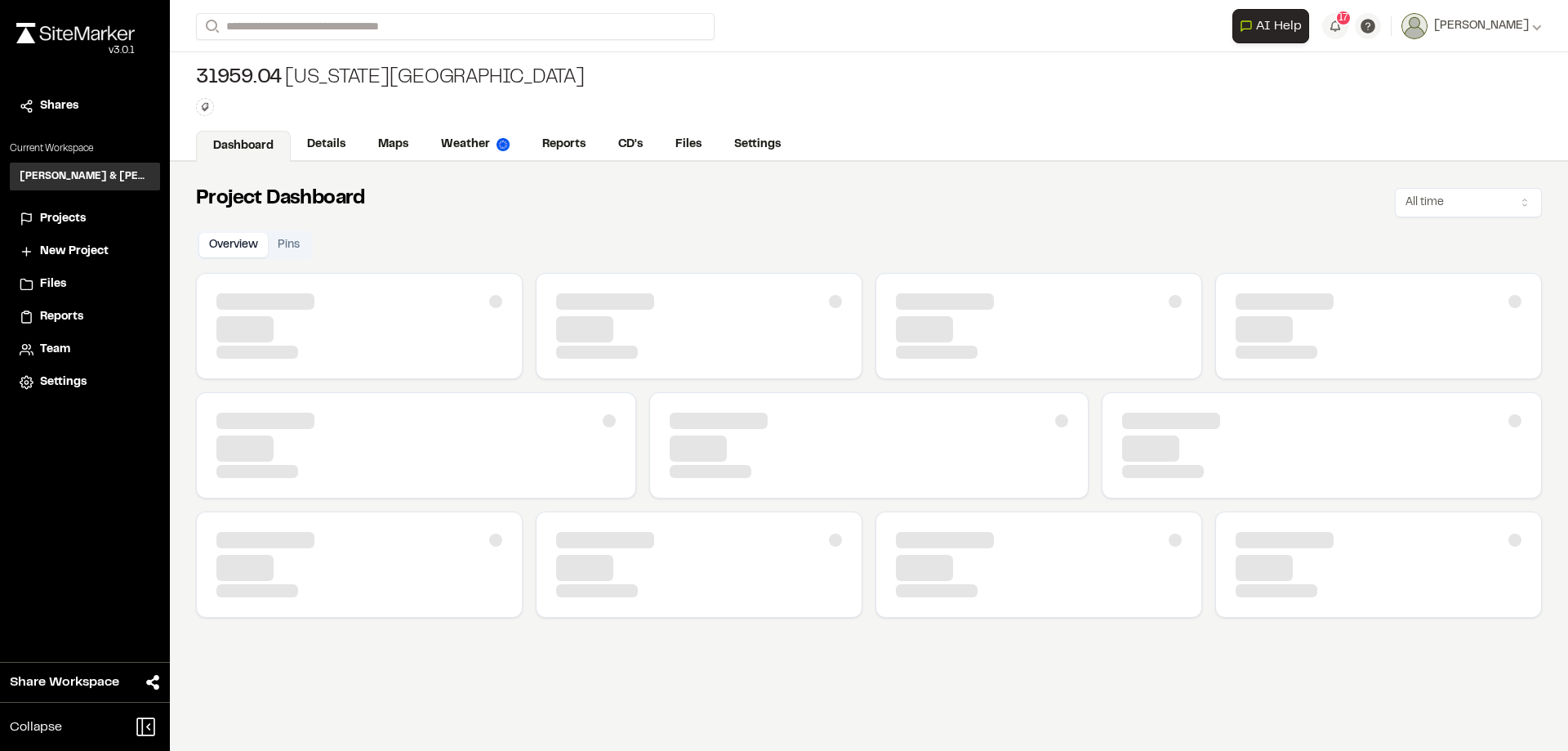
click at [253, 147] on link "Dashboard" at bounding box center [244, 146] width 95 height 31
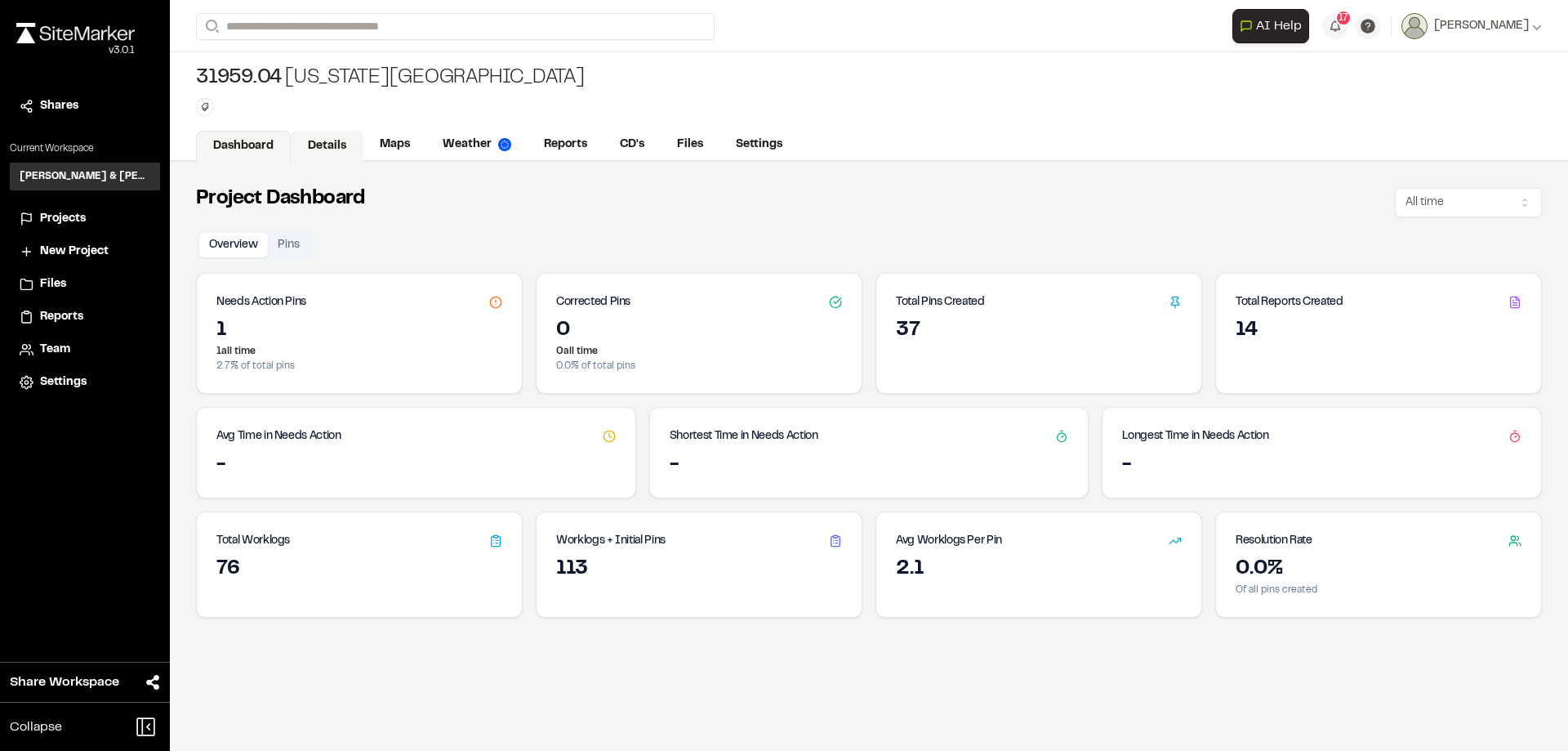
click at [330, 153] on link "Details" at bounding box center [327, 146] width 73 height 31
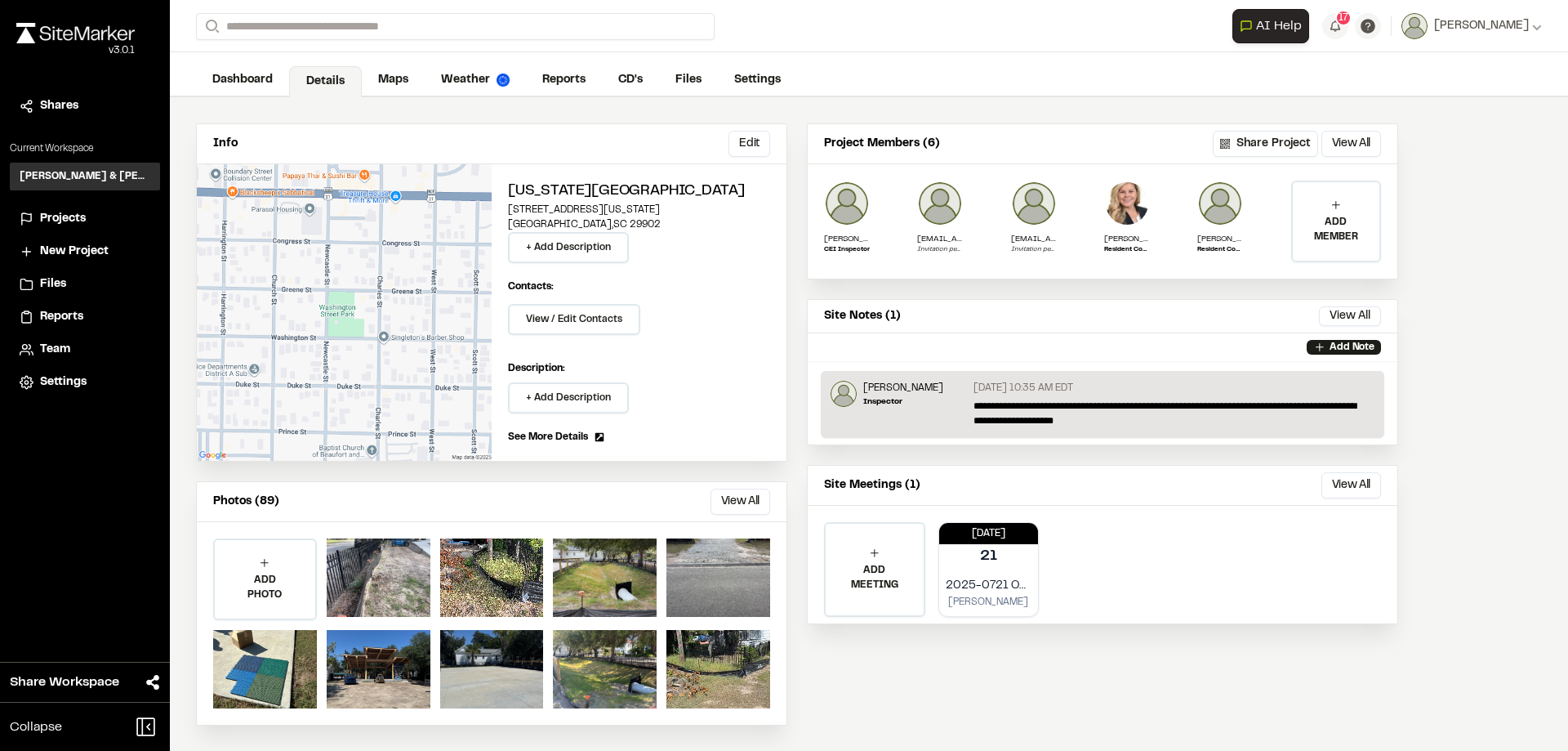
scroll to position [66, 0]
click at [392, 68] on link "Maps" at bounding box center [395, 81] width 65 height 31
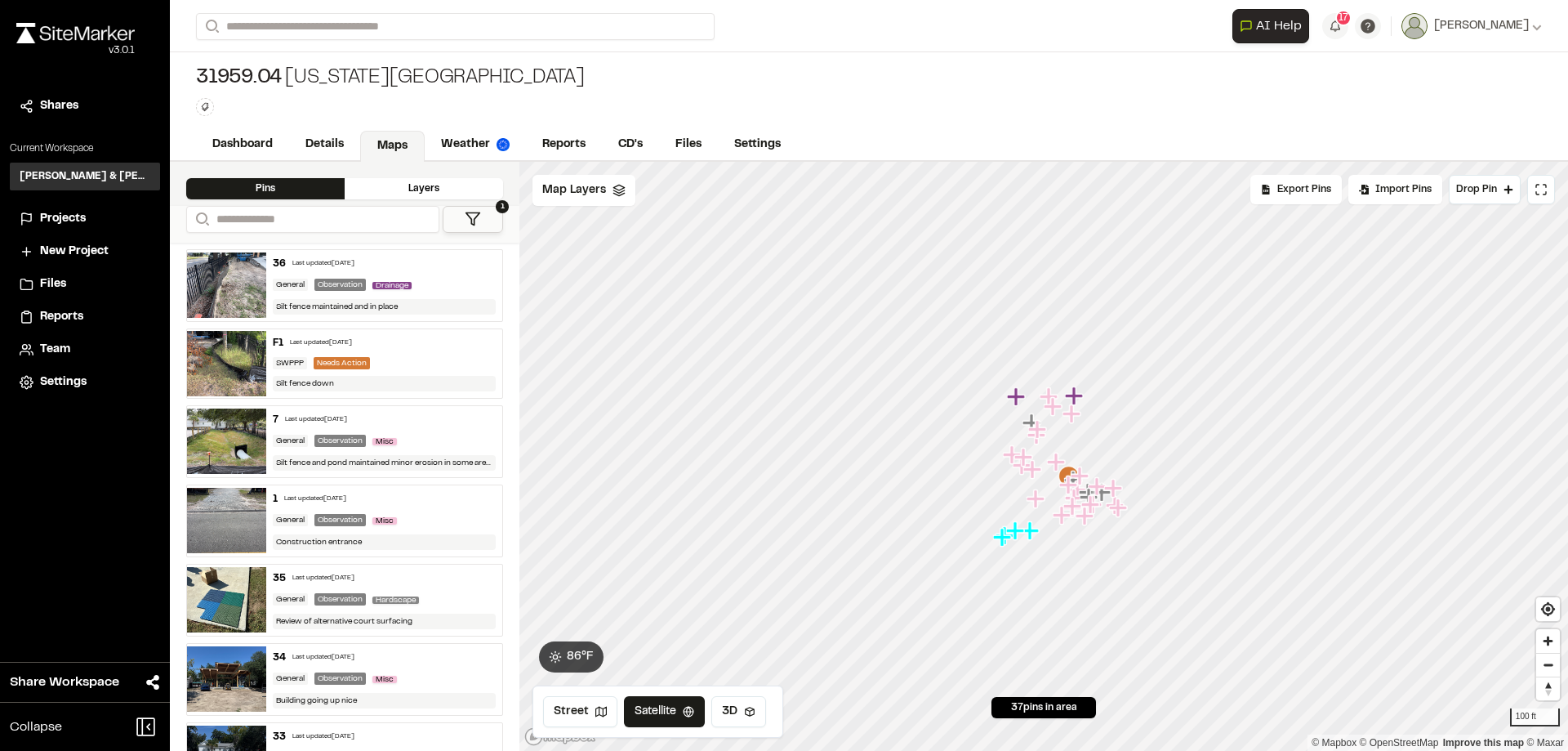
click at [58, 213] on span "Projects" at bounding box center [63, 218] width 46 height 18
